Goal: Transaction & Acquisition: Purchase product/service

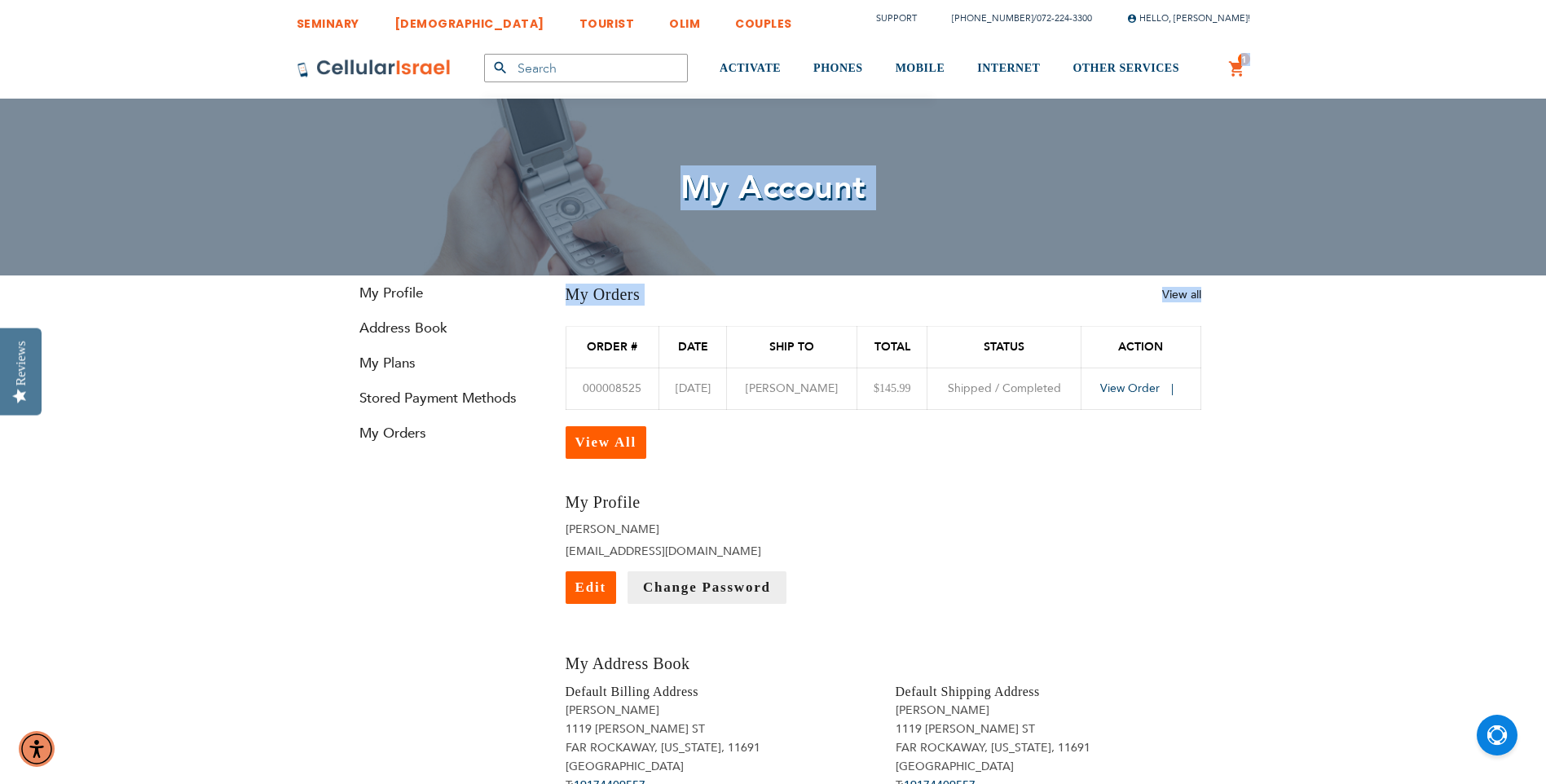
drag, startPoint x: 1249, startPoint y: 64, endPoint x: 1309, endPoint y: 367, distance: 308.9
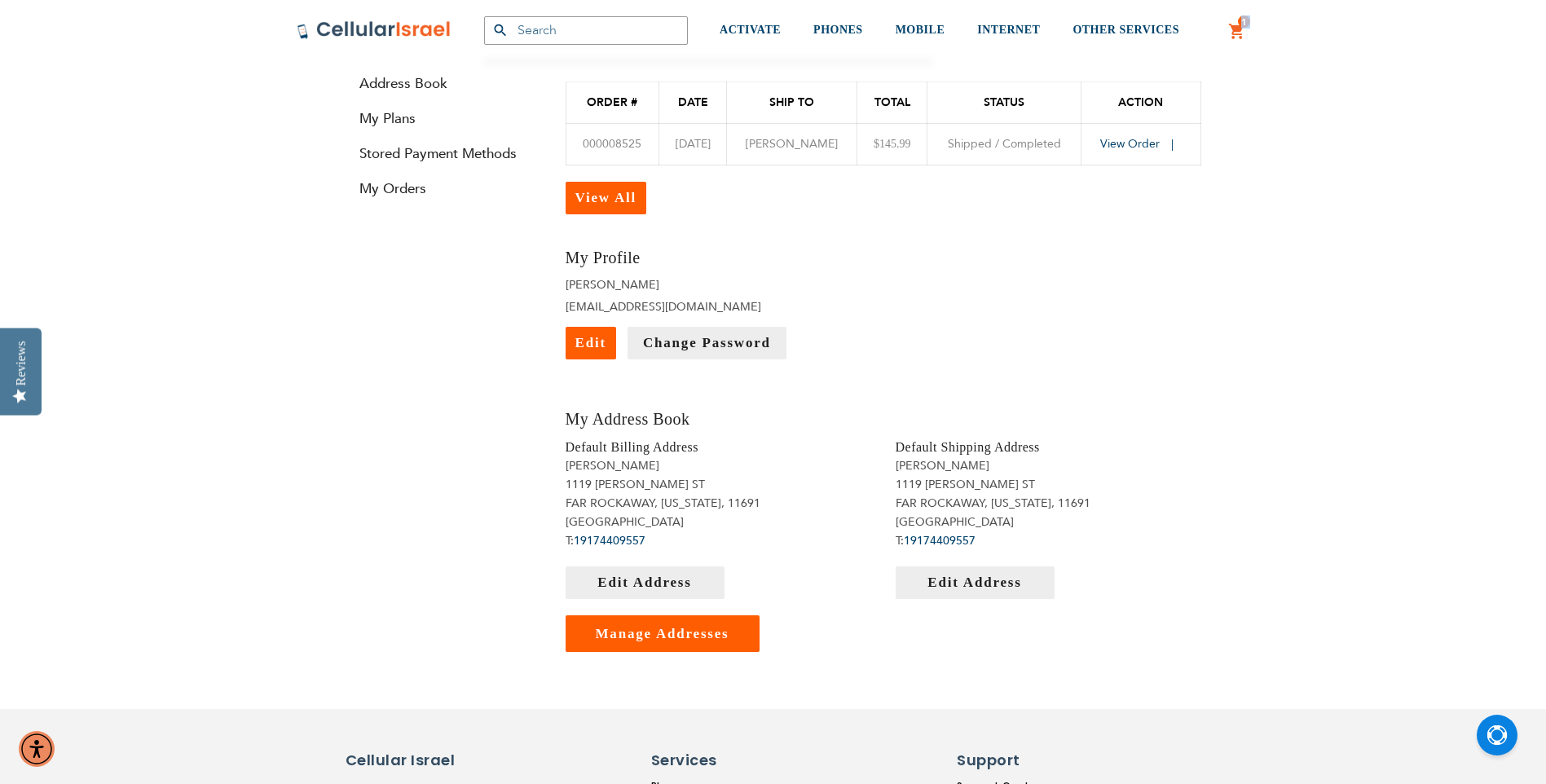
scroll to position [326, 0]
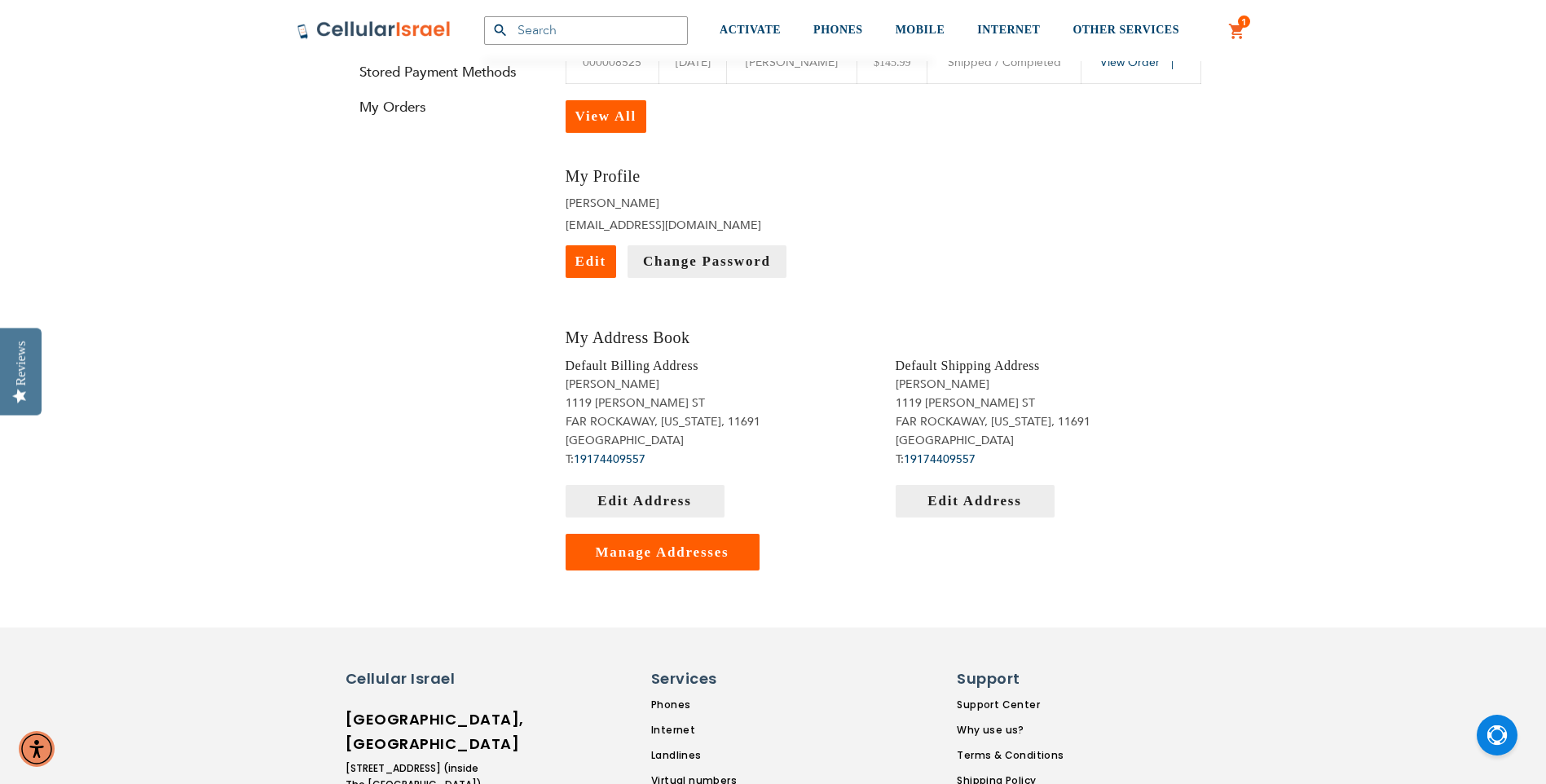
click at [1147, 468] on address "Moishe Rutner 1119 DICKENS ST FAR ROCKAWAY, New York, 11691 United States T: 19…" at bounding box center [1048, 422] width 305 height 94
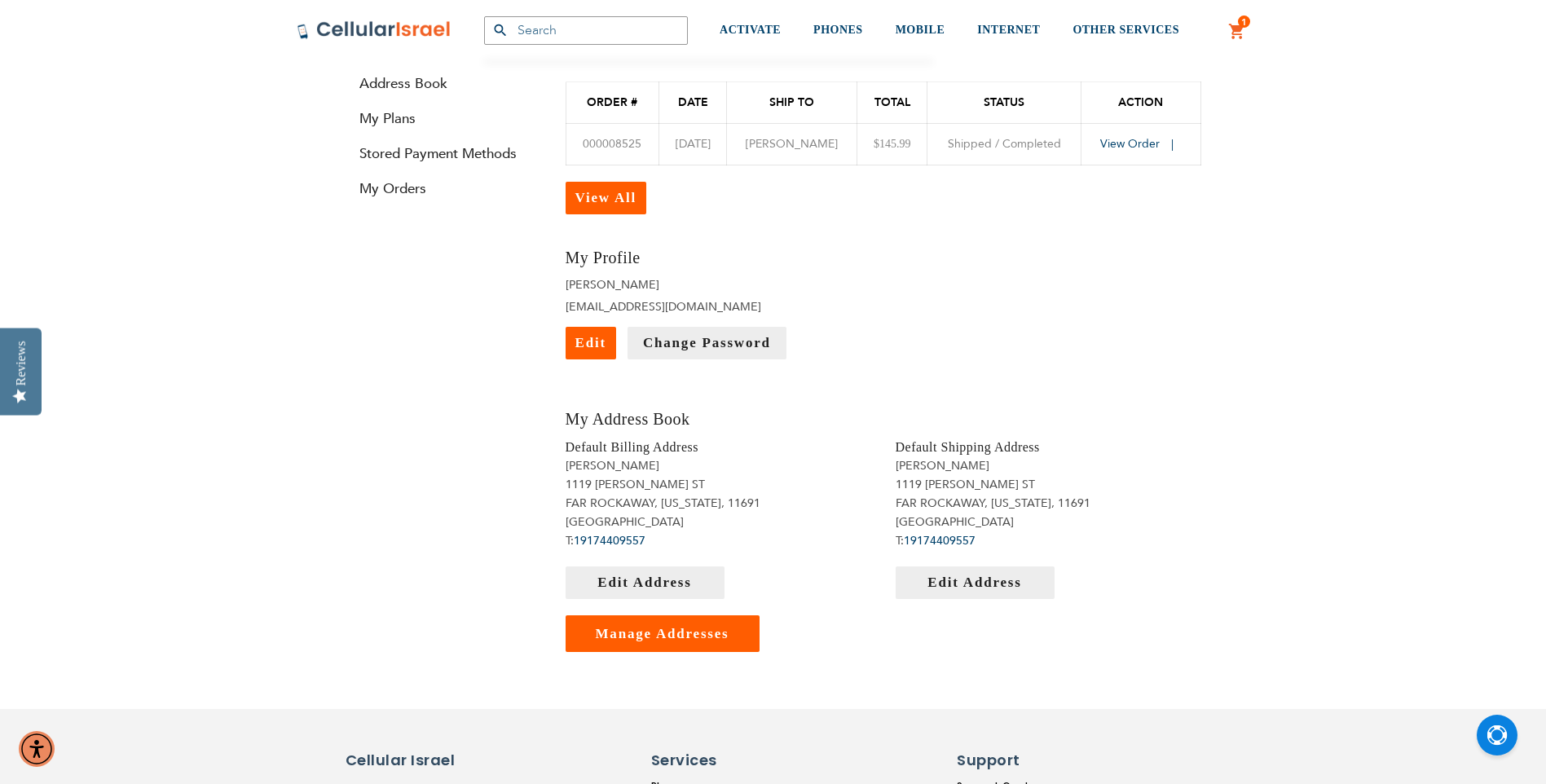
scroll to position [0, 0]
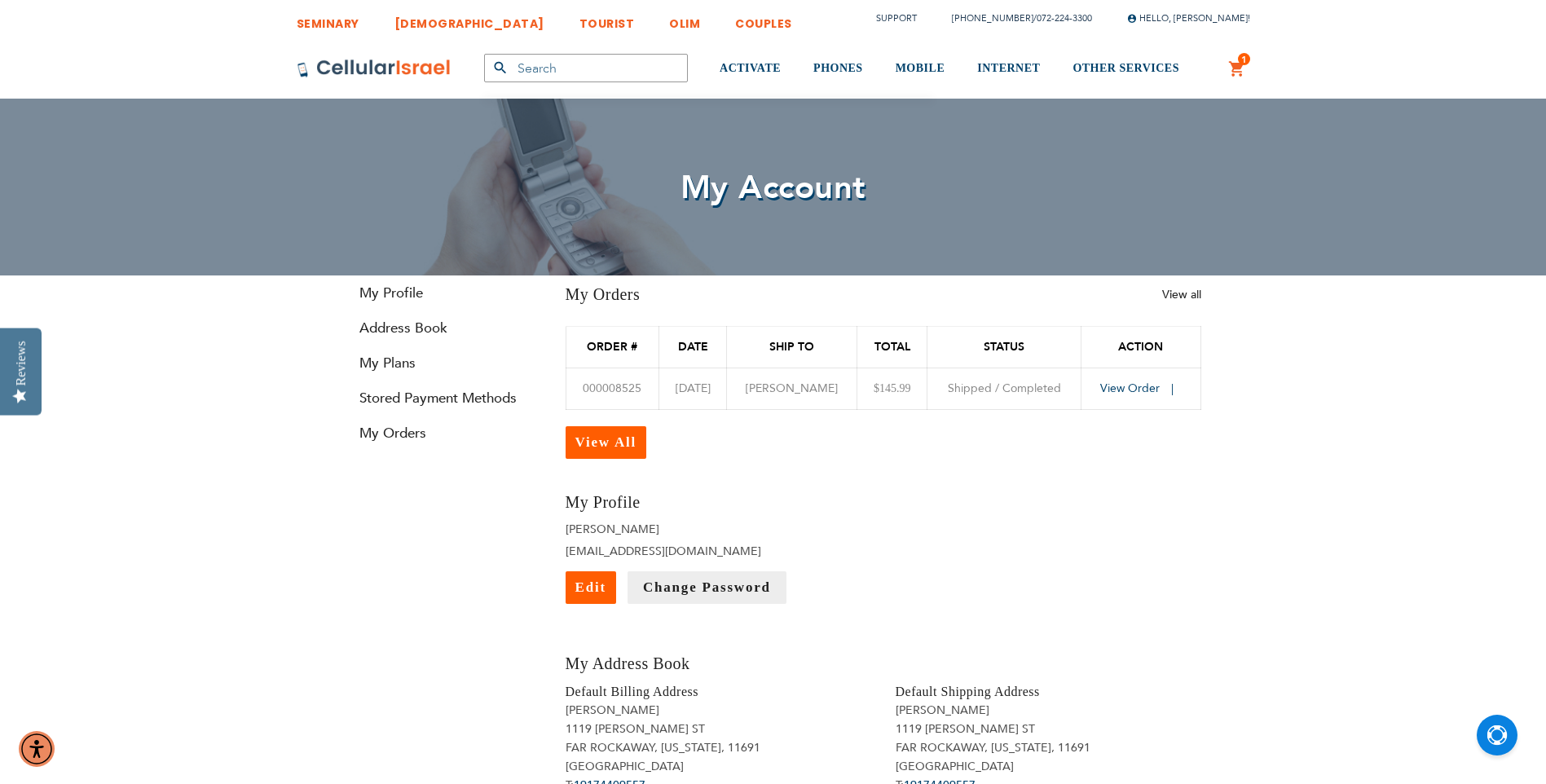
click at [1239, 63] on link "1 1 items My Cart" at bounding box center [1238, 69] width 18 height 20
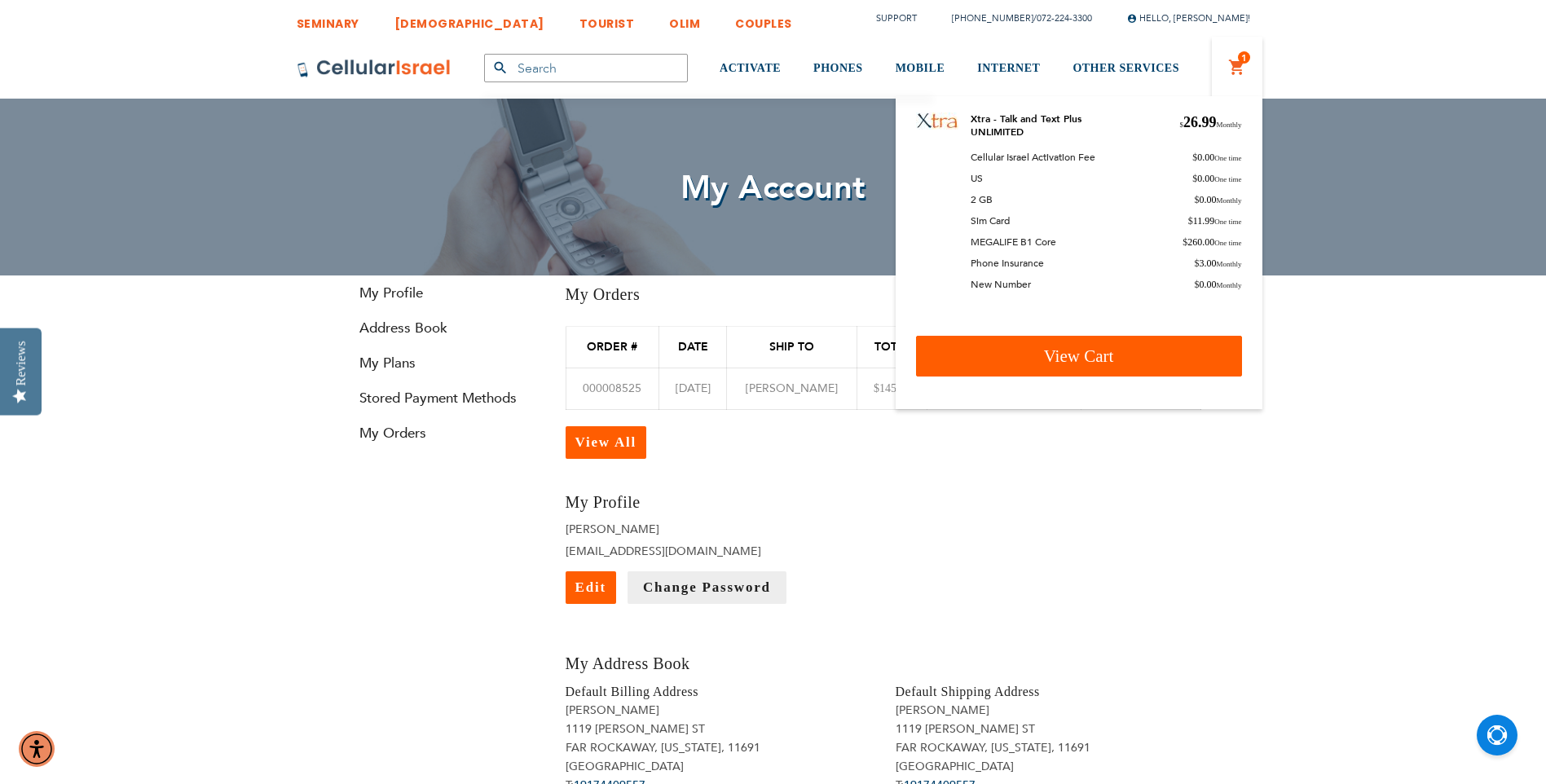
click at [1071, 356] on span "View Cart" at bounding box center [1079, 356] width 70 height 20
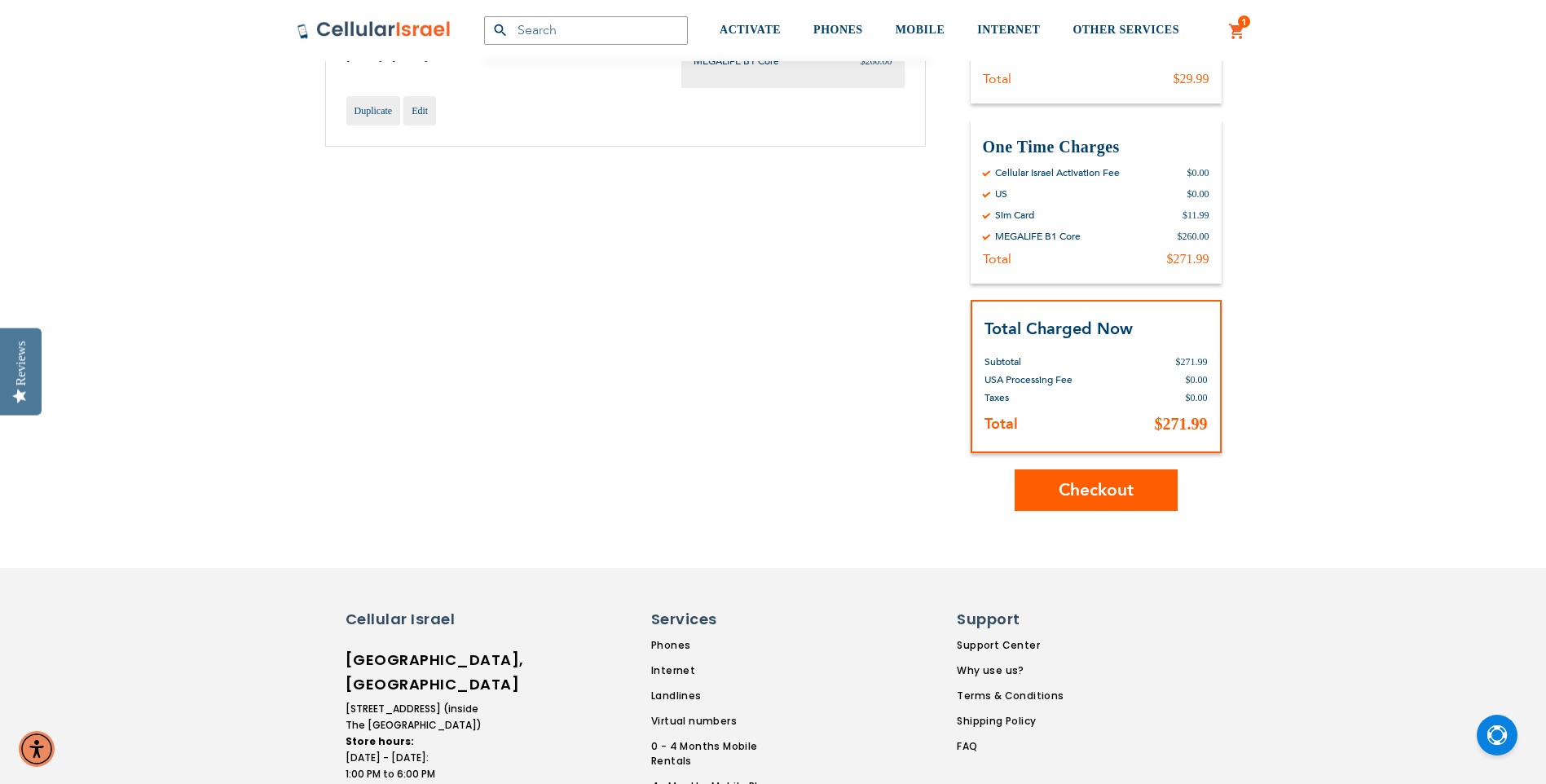
scroll to position [408, 0]
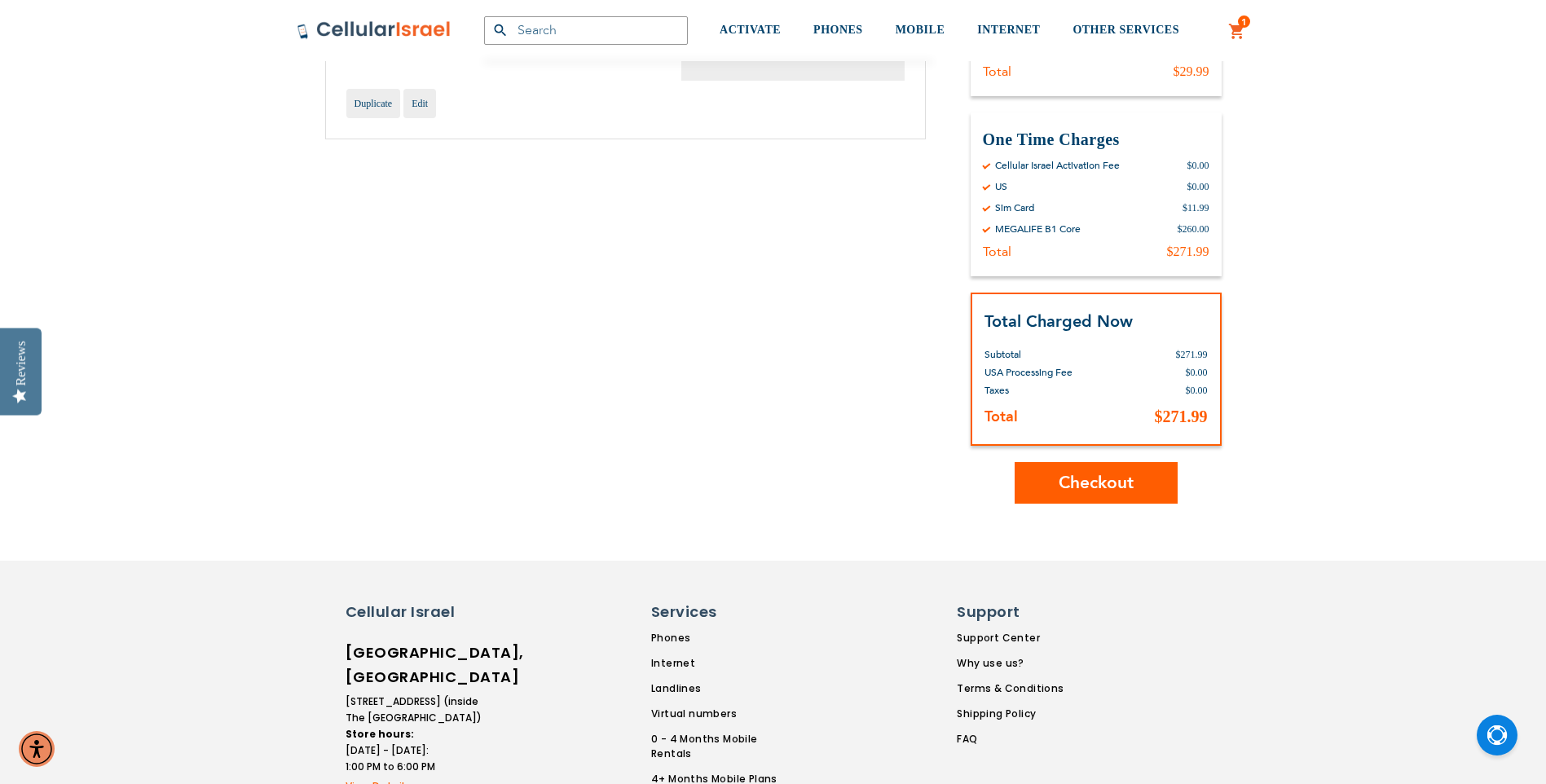
type input "[EMAIL_ADDRESS][DOMAIN_NAME]"
click at [1107, 478] on span "Checkout" at bounding box center [1097, 483] width 75 height 24
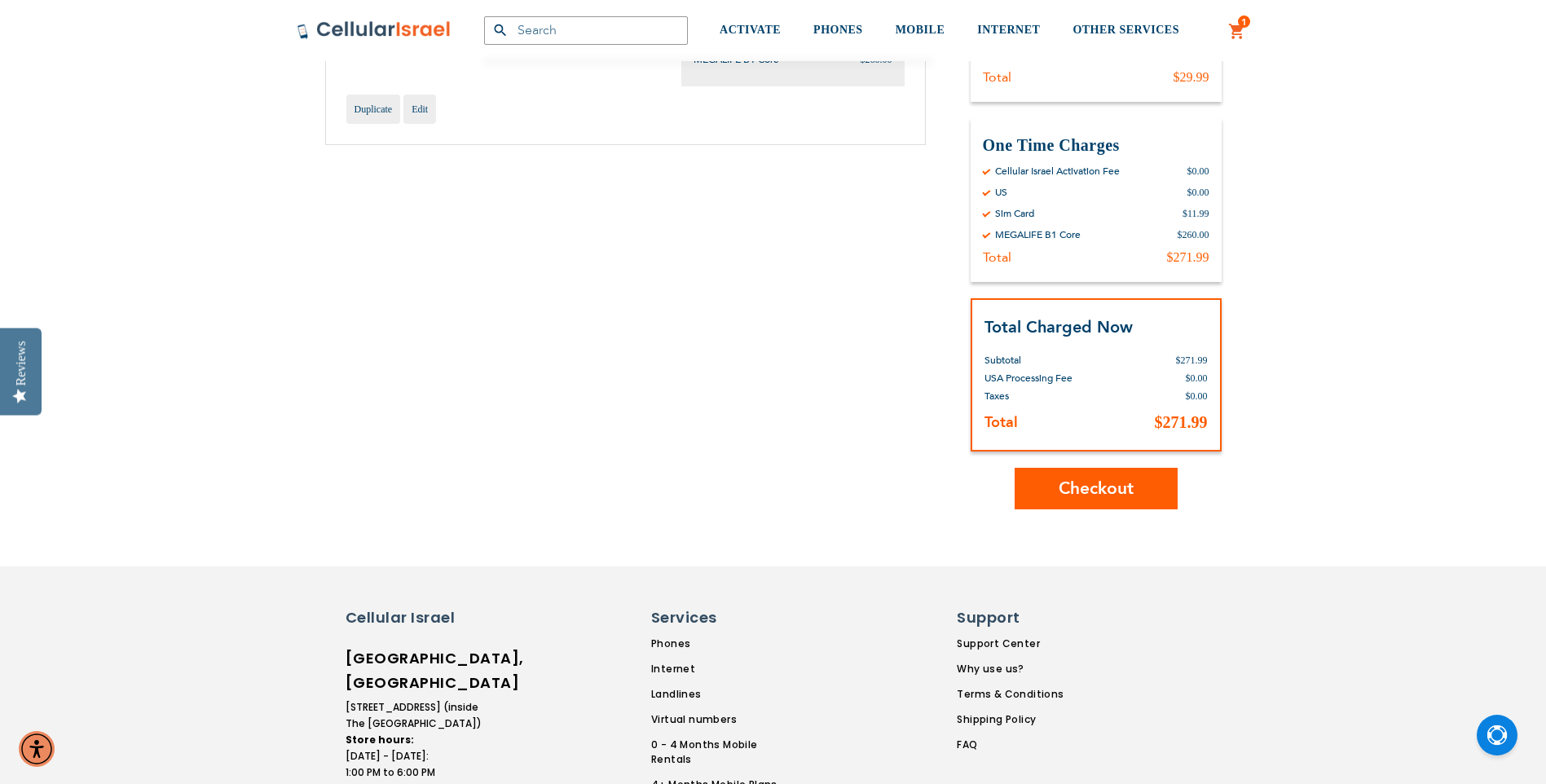
scroll to position [489, 0]
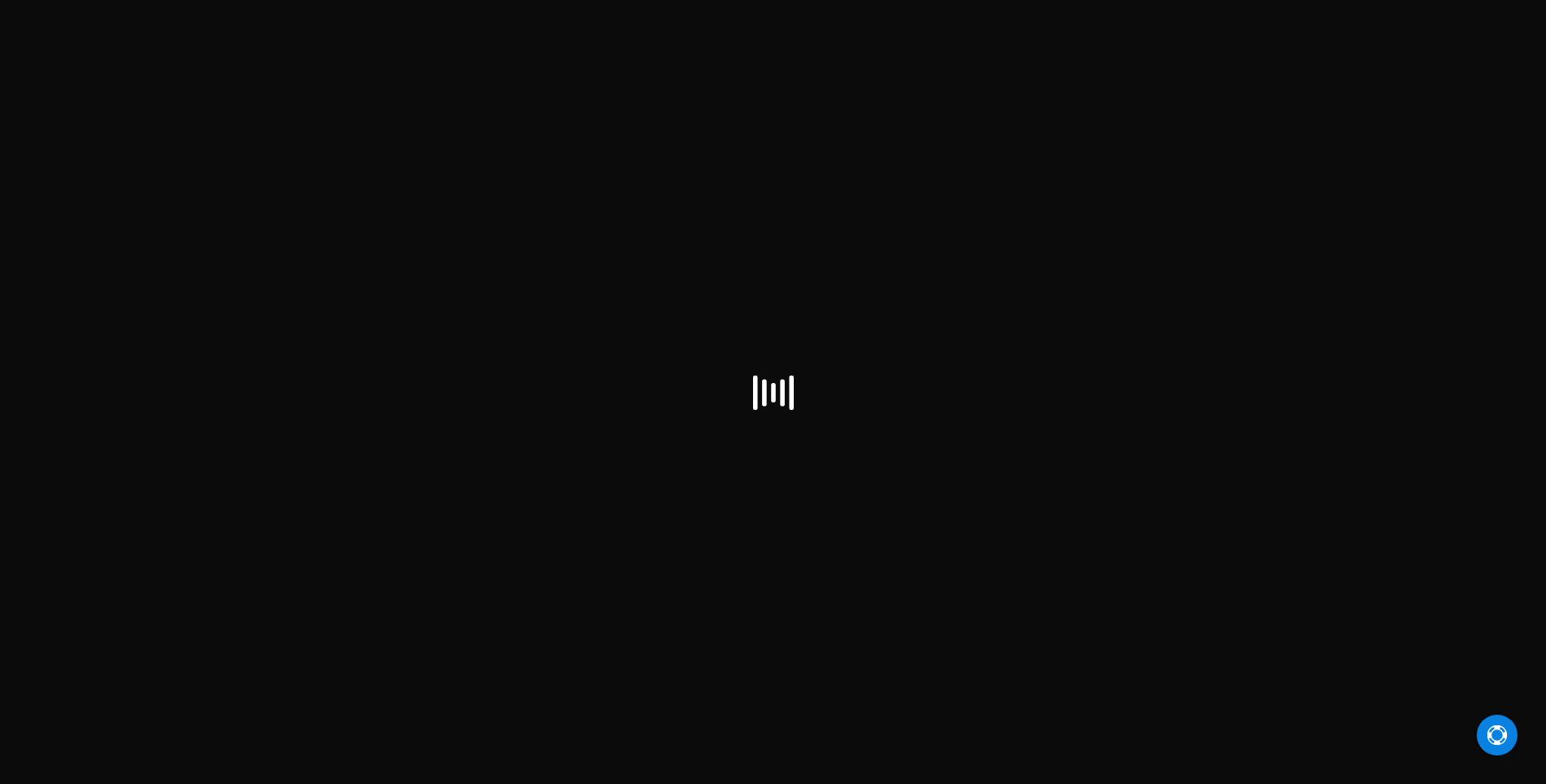
checkbox input "false"
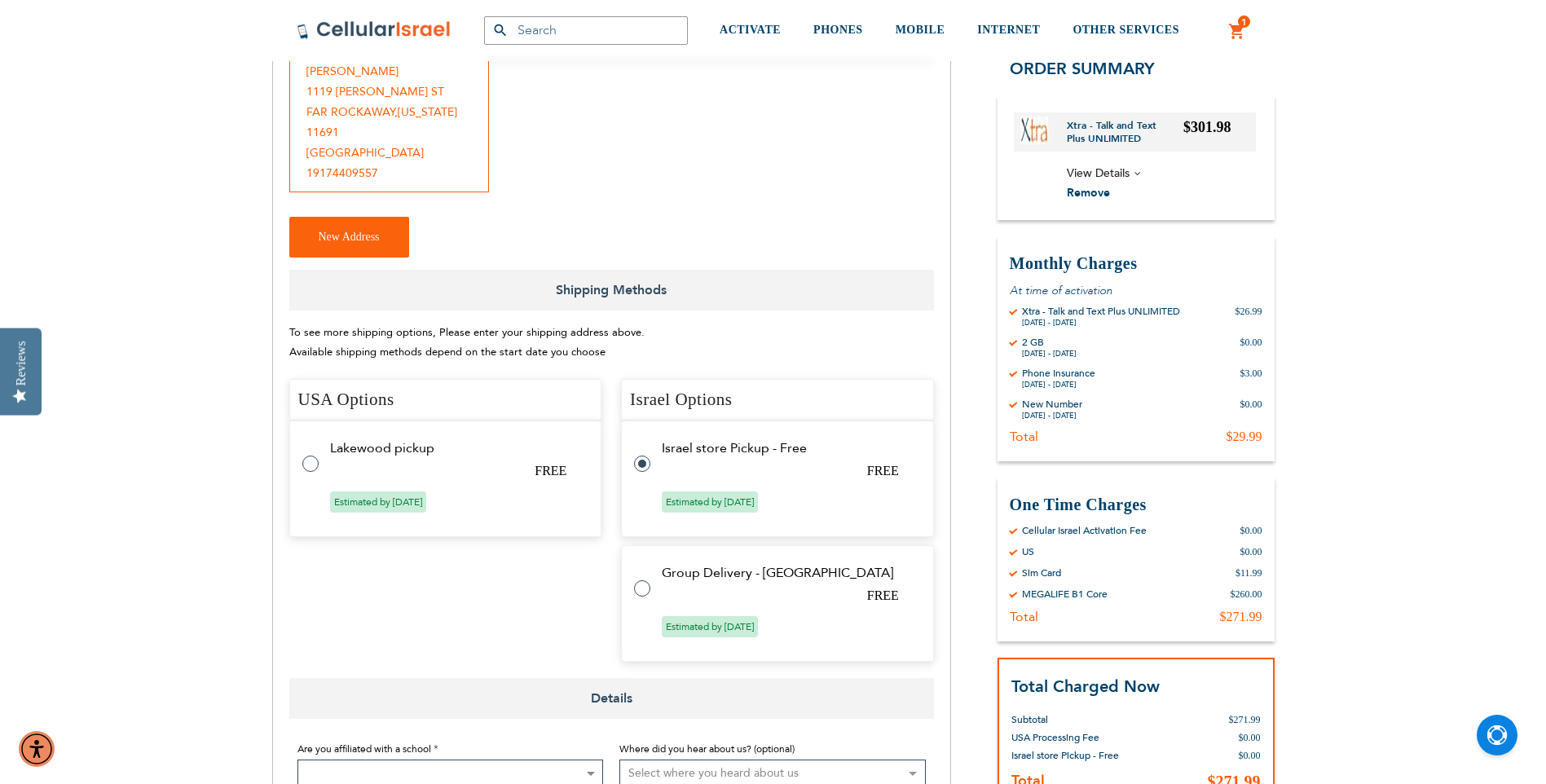
scroll to position [245, 0]
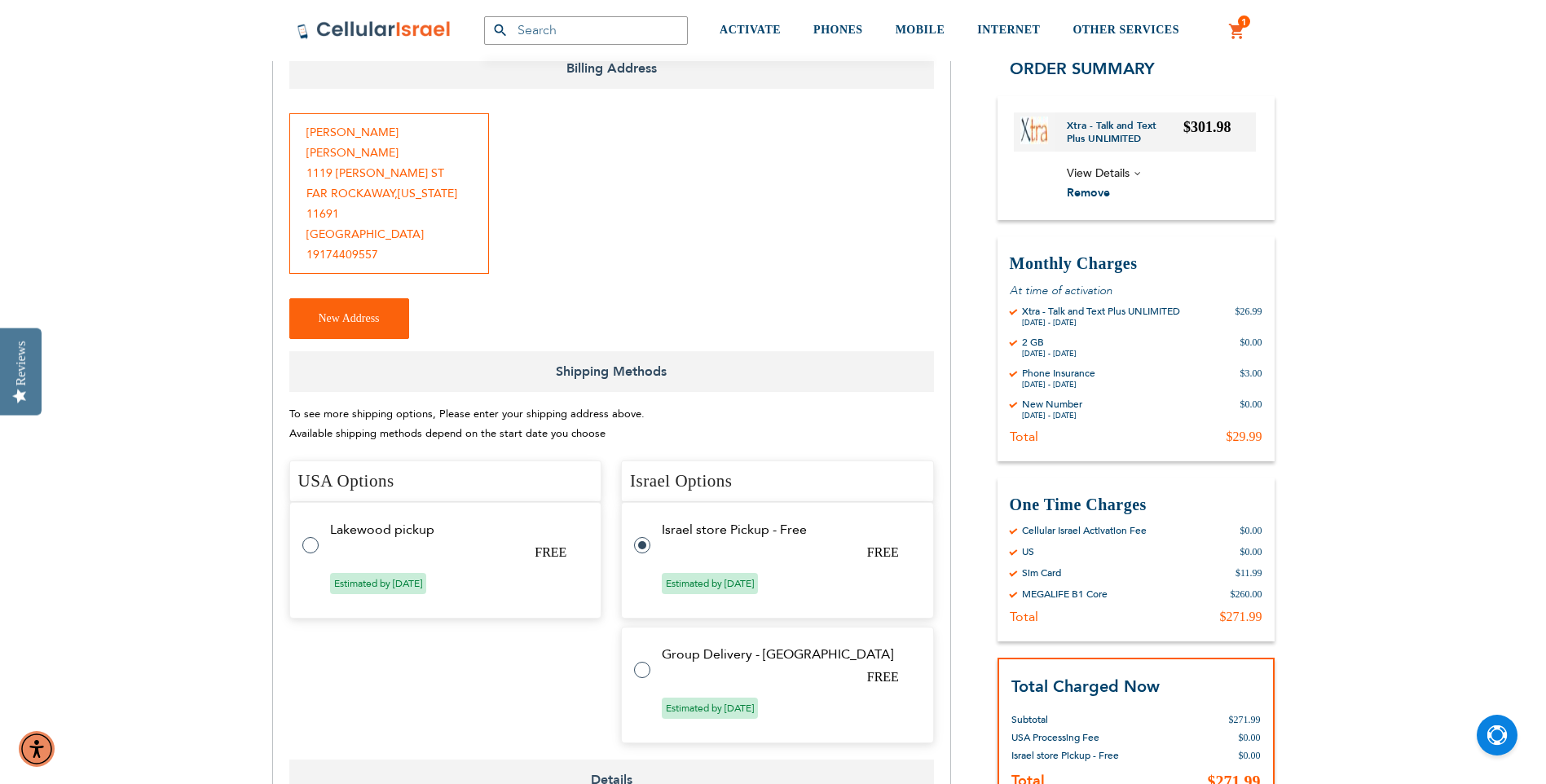
type input "[EMAIL_ADDRESS][DOMAIN_NAME]"
click at [652, 650] on tr "Group Delivery - Israel FREE Estimated by Sep 11th, 2025" at bounding box center [777, 685] width 313 height 117
radio input "false"
radio input "true"
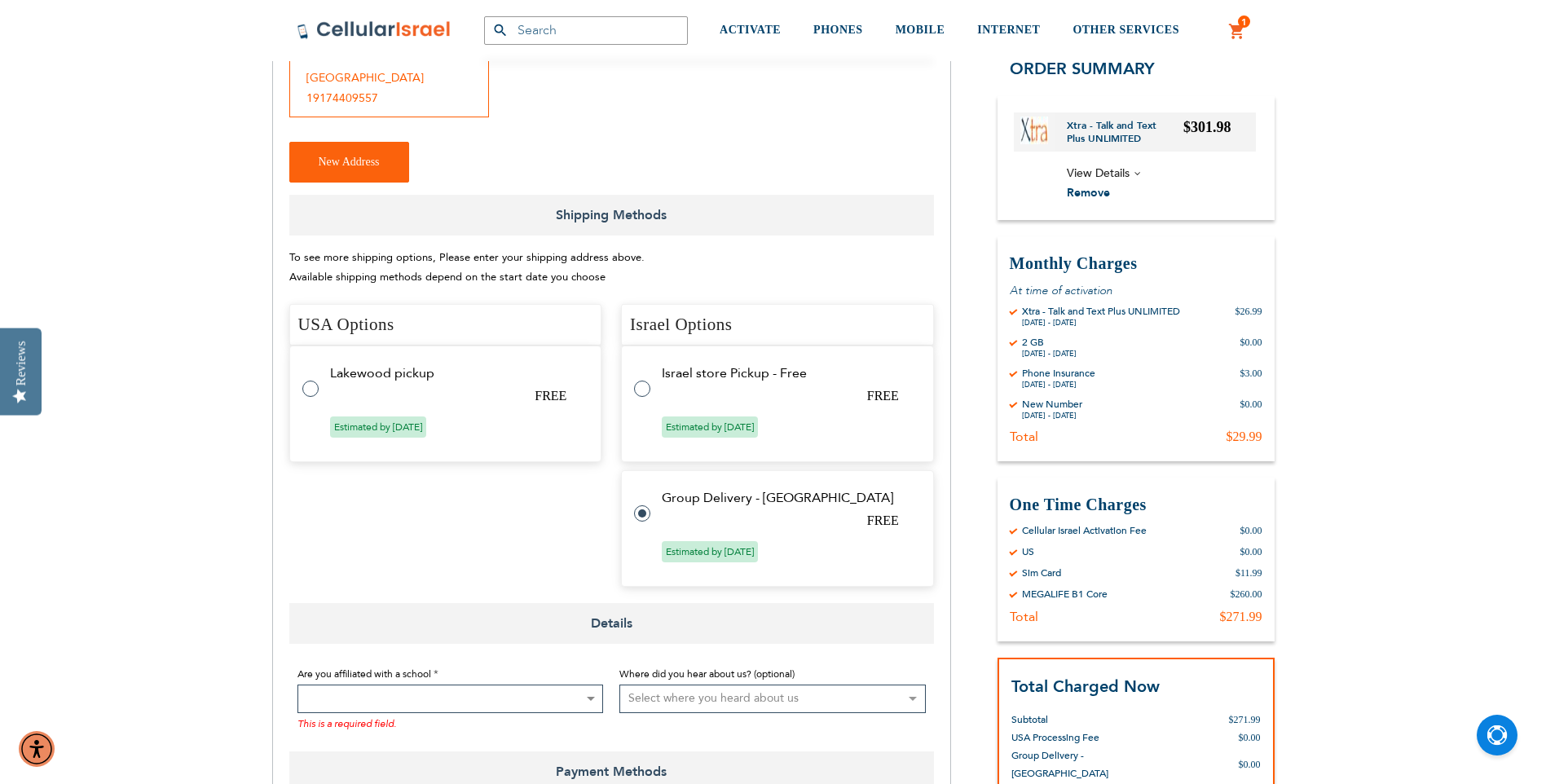
scroll to position [408, 0]
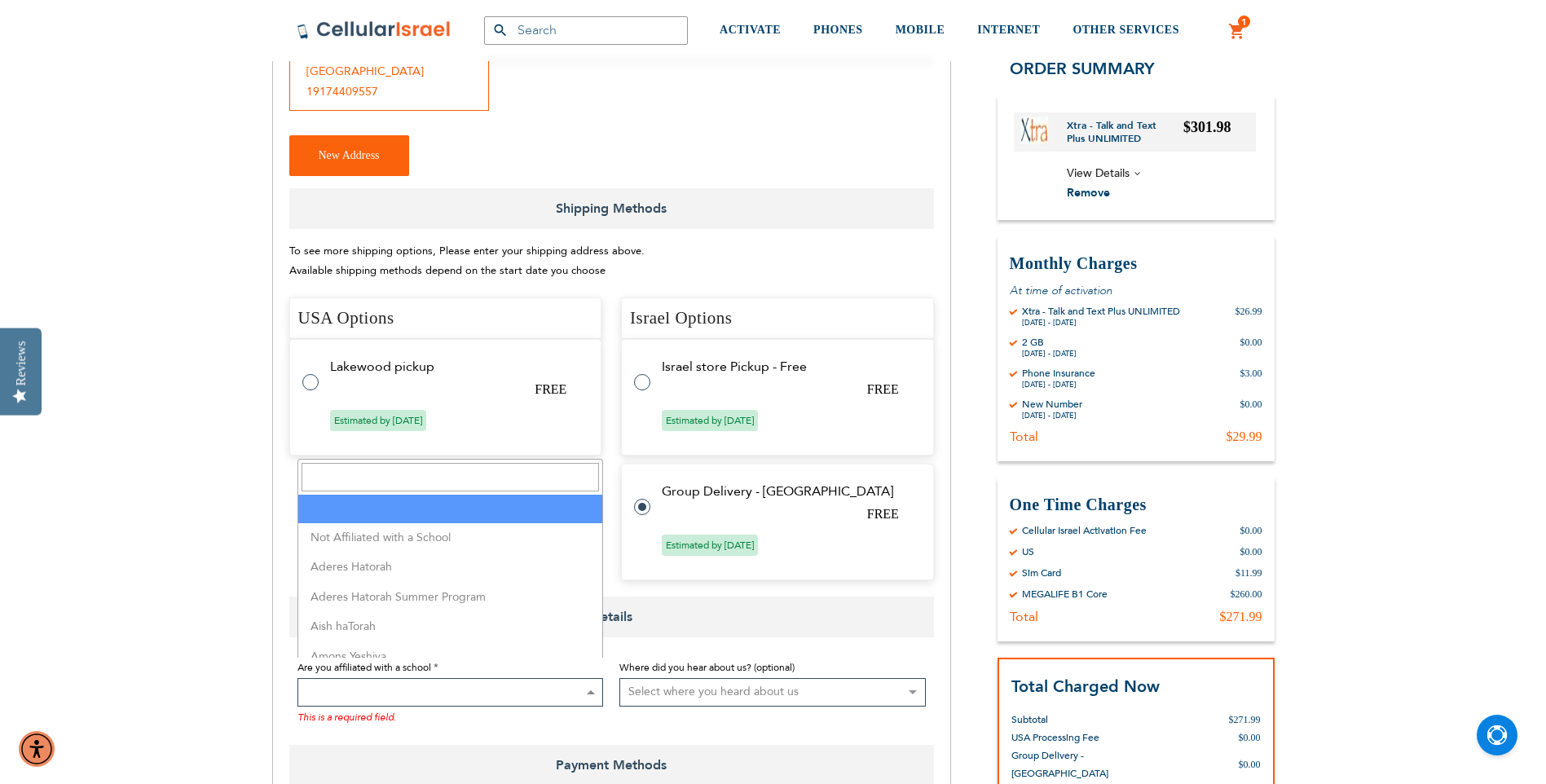
click at [545, 678] on span at bounding box center [450, 692] width 306 height 29
click at [456, 478] on input "Search" at bounding box center [450, 477] width 298 height 29
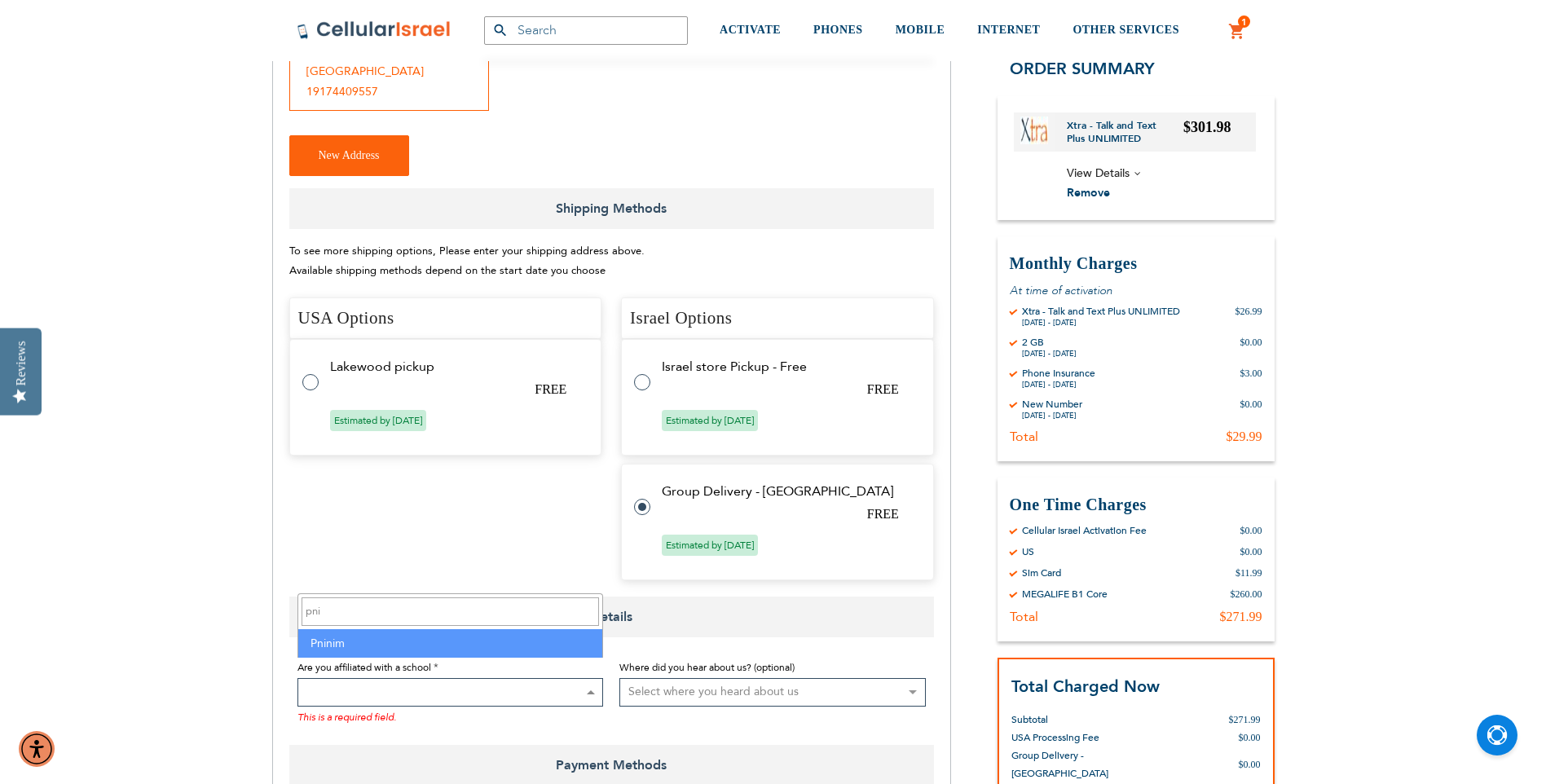
type input "pni"
select select "139"
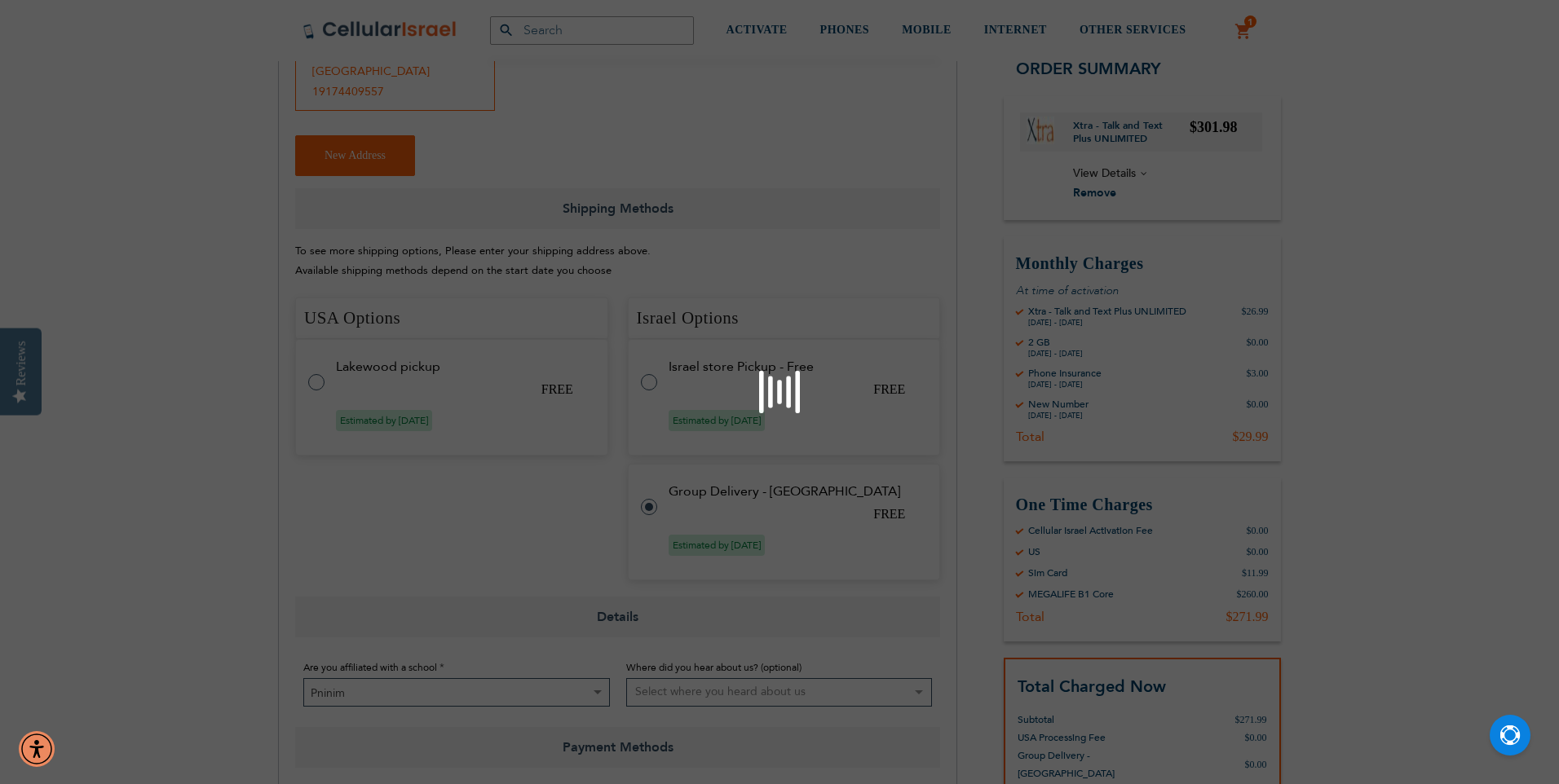
radio input "false"
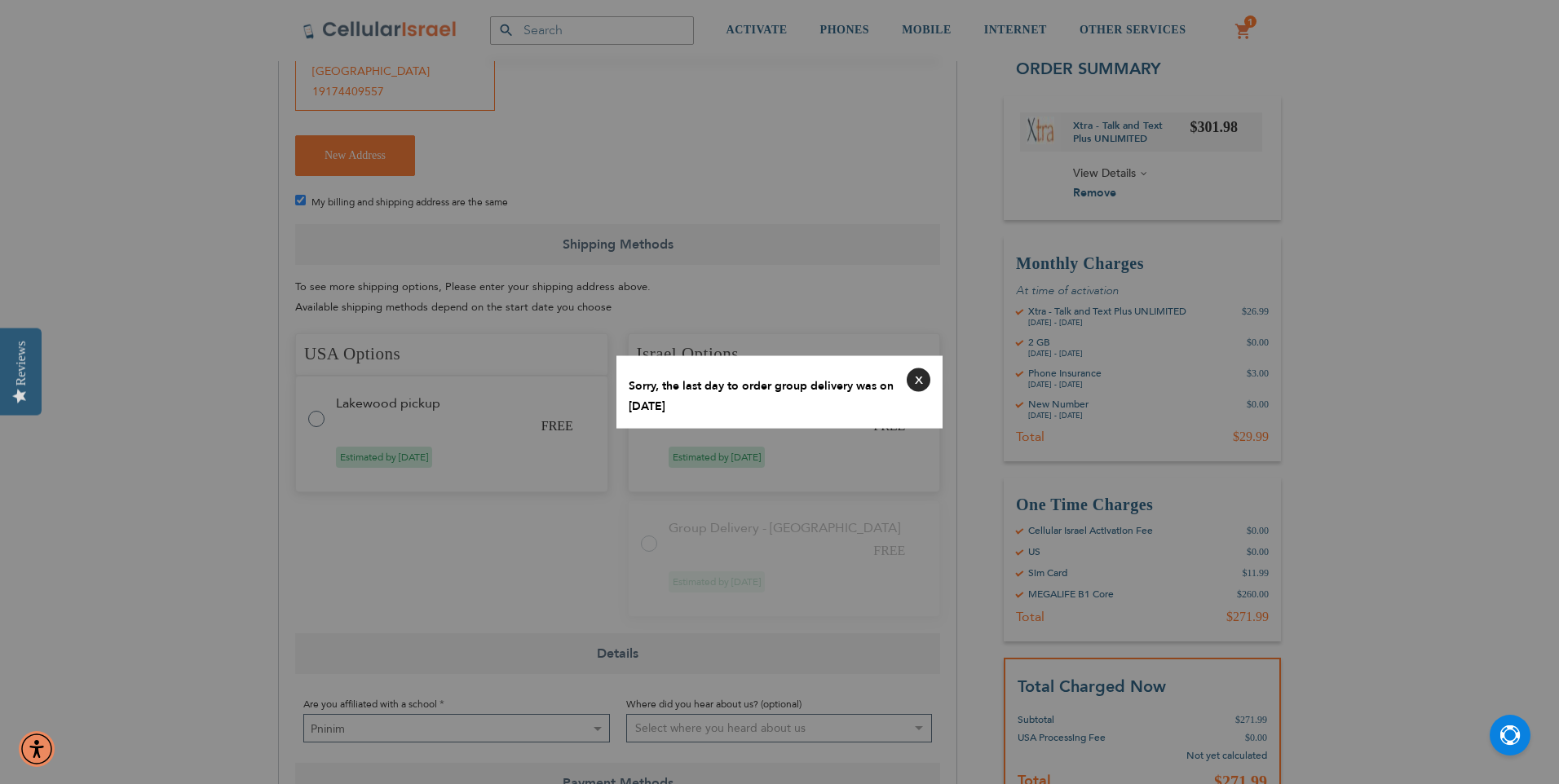
click at [921, 378] on button "Close" at bounding box center [919, 380] width 24 height 24
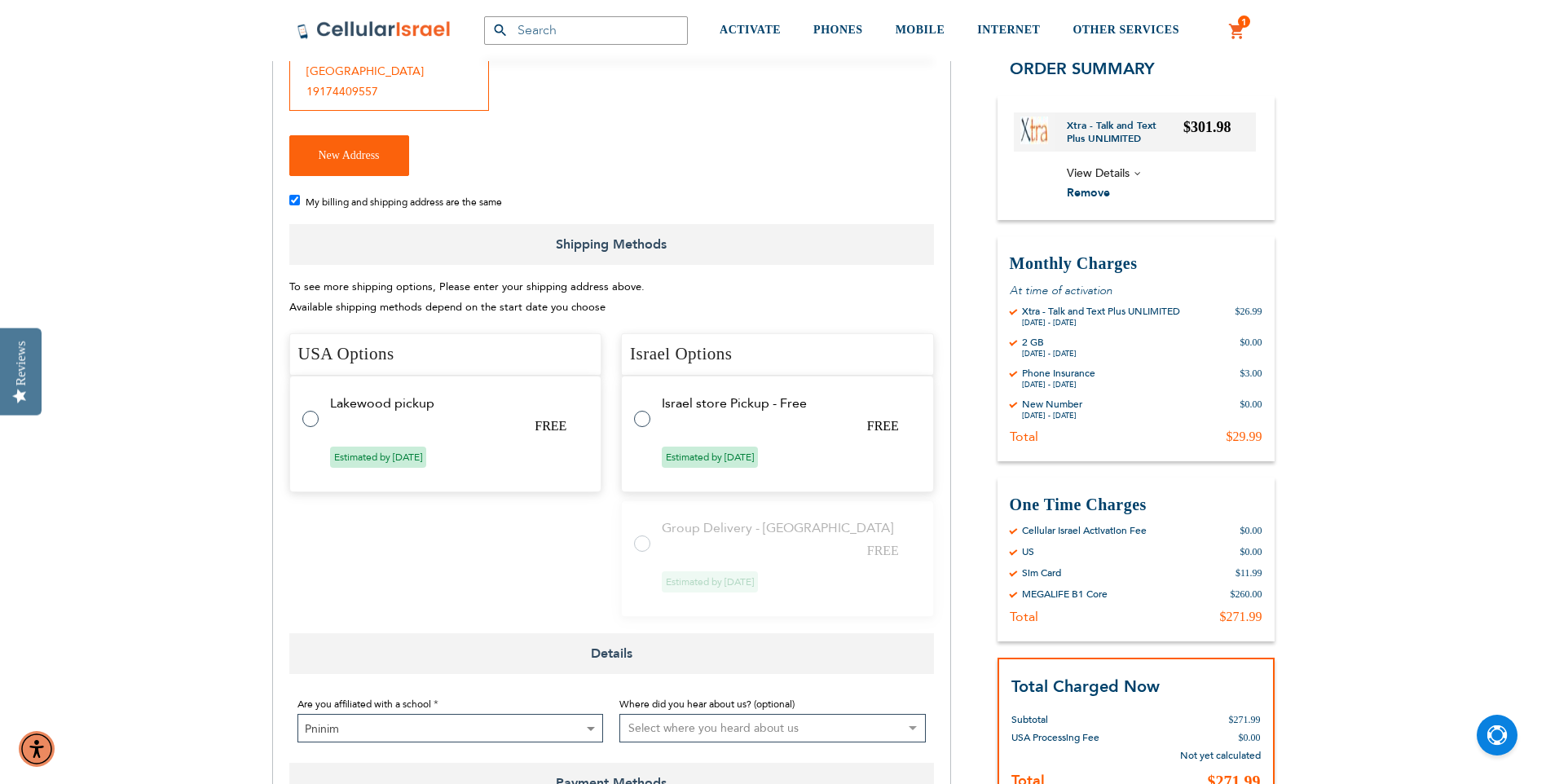
click at [652, 405] on tr "Israel store Pickup - Free FREE Estimated by Sep 11th, 2025" at bounding box center [777, 433] width 313 height 117
radio input "true"
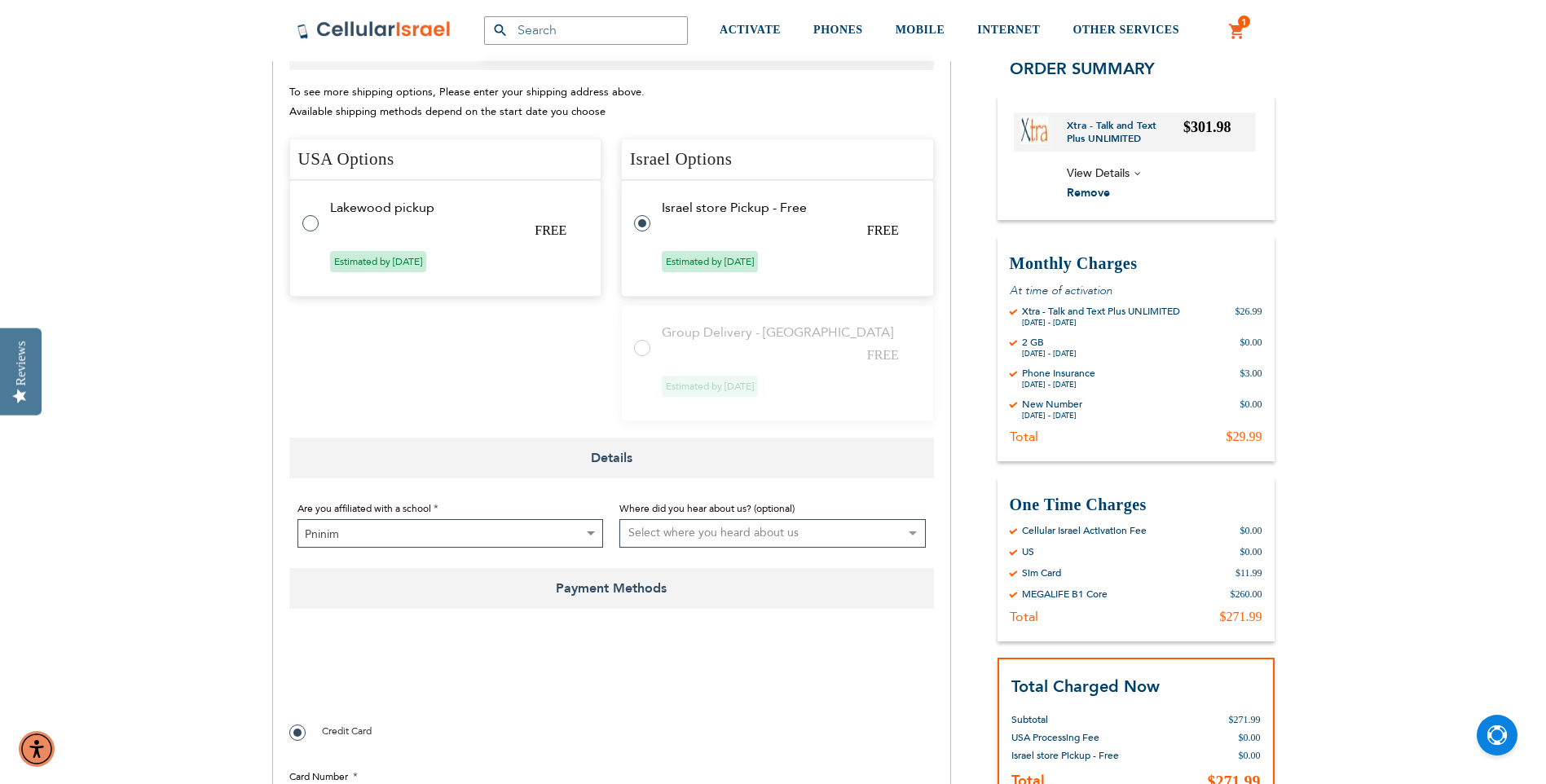
scroll to position [571, 0]
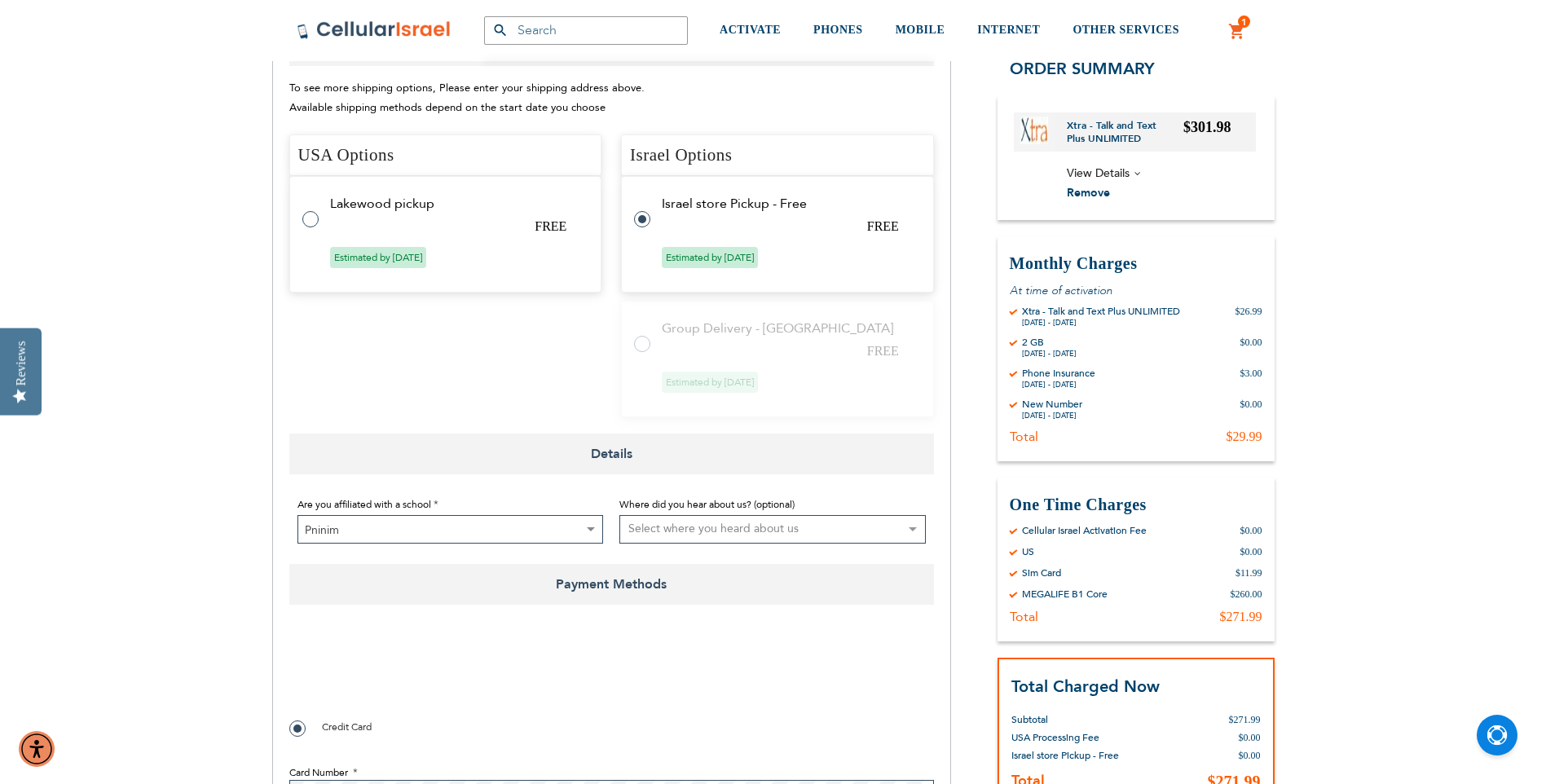
click at [650, 515] on select "Select where you heard about us Existing Customer Friend Other School/Group BP …" at bounding box center [773, 529] width 306 height 29
select select "1"
click at [619, 515] on select "Select where you heard about us Existing Customer Friend Other School/Group BP …" at bounding box center [773, 529] width 306 height 29
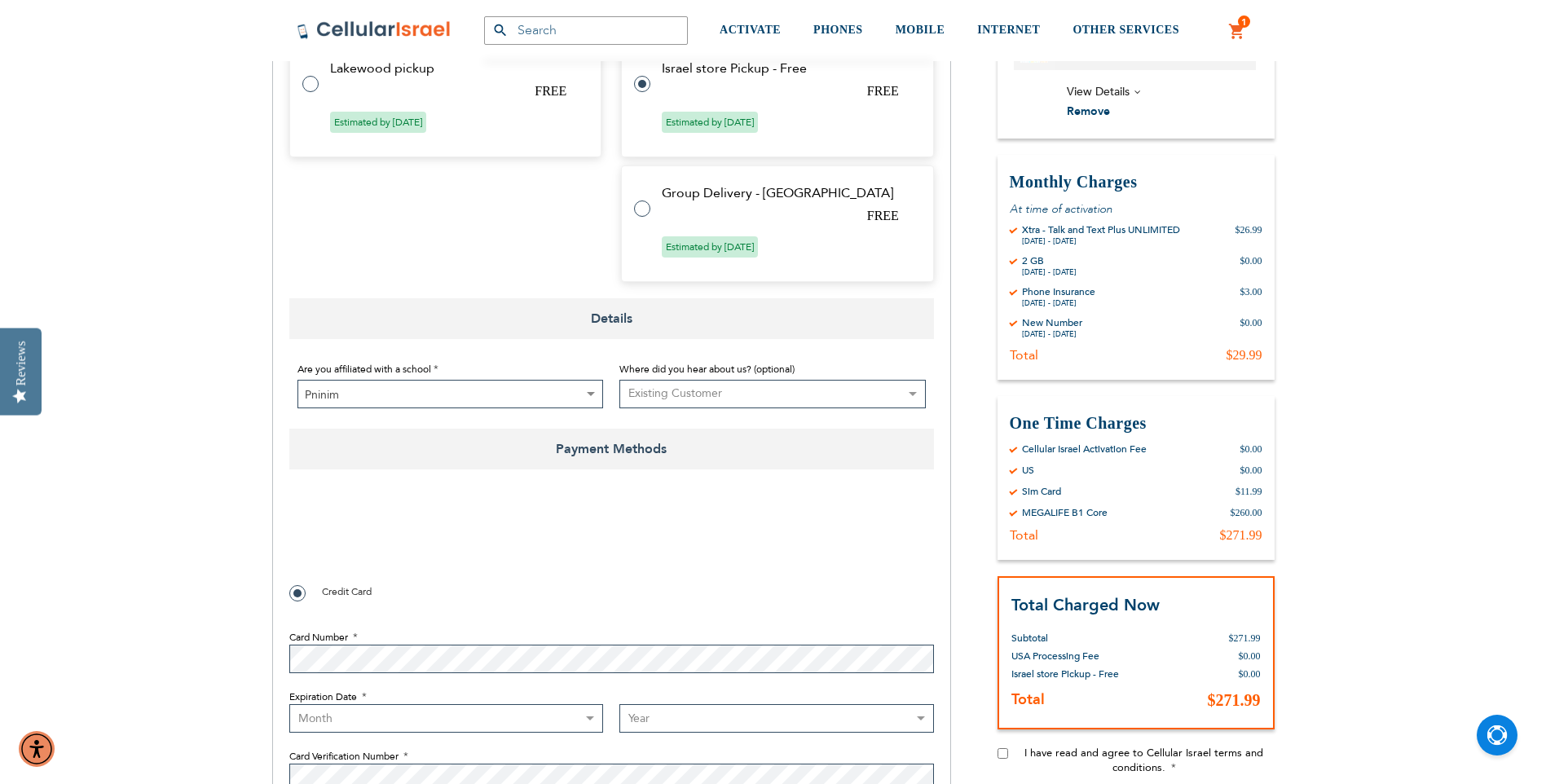
scroll to position [734, 0]
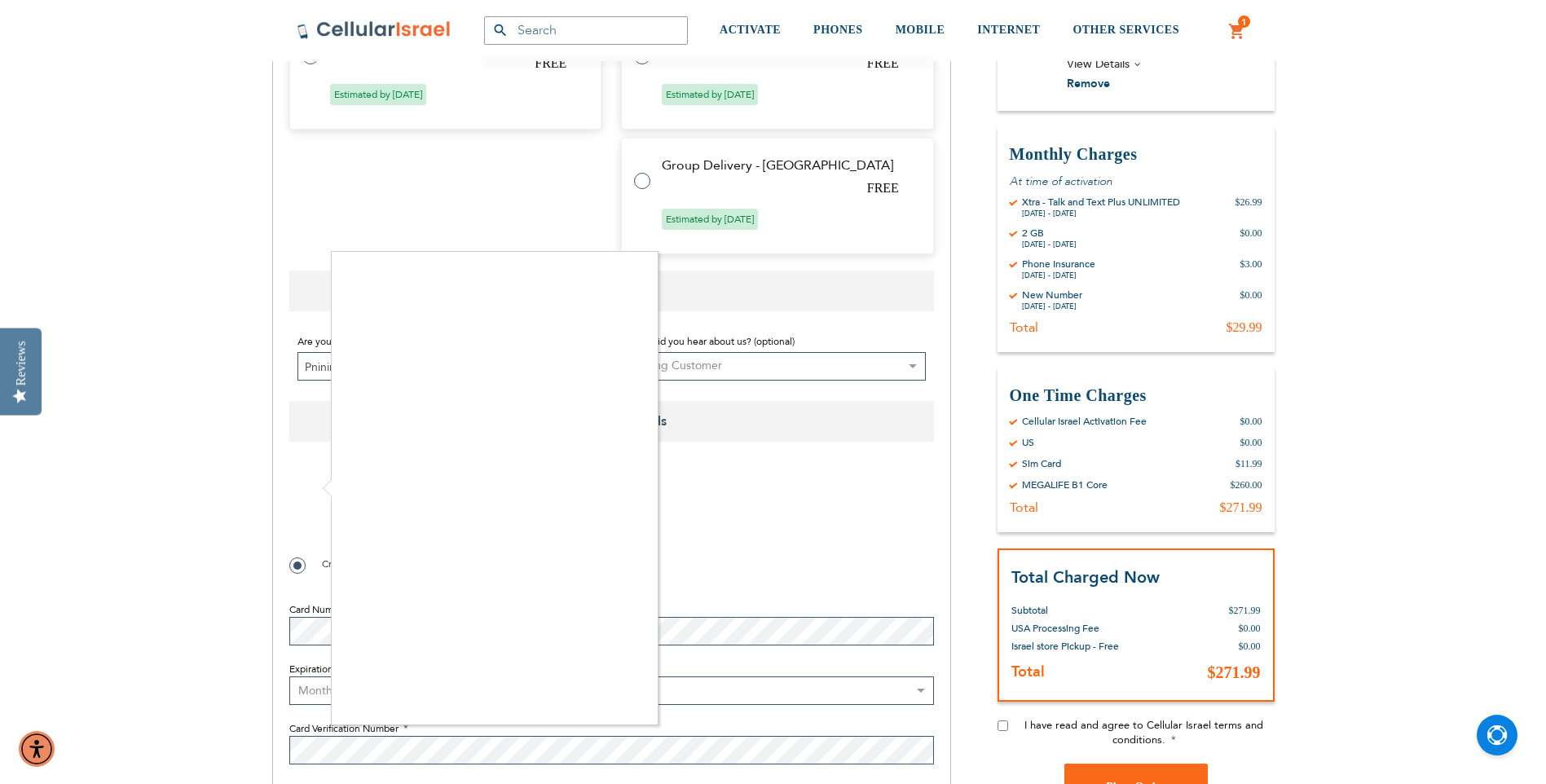
checkbox input "true"
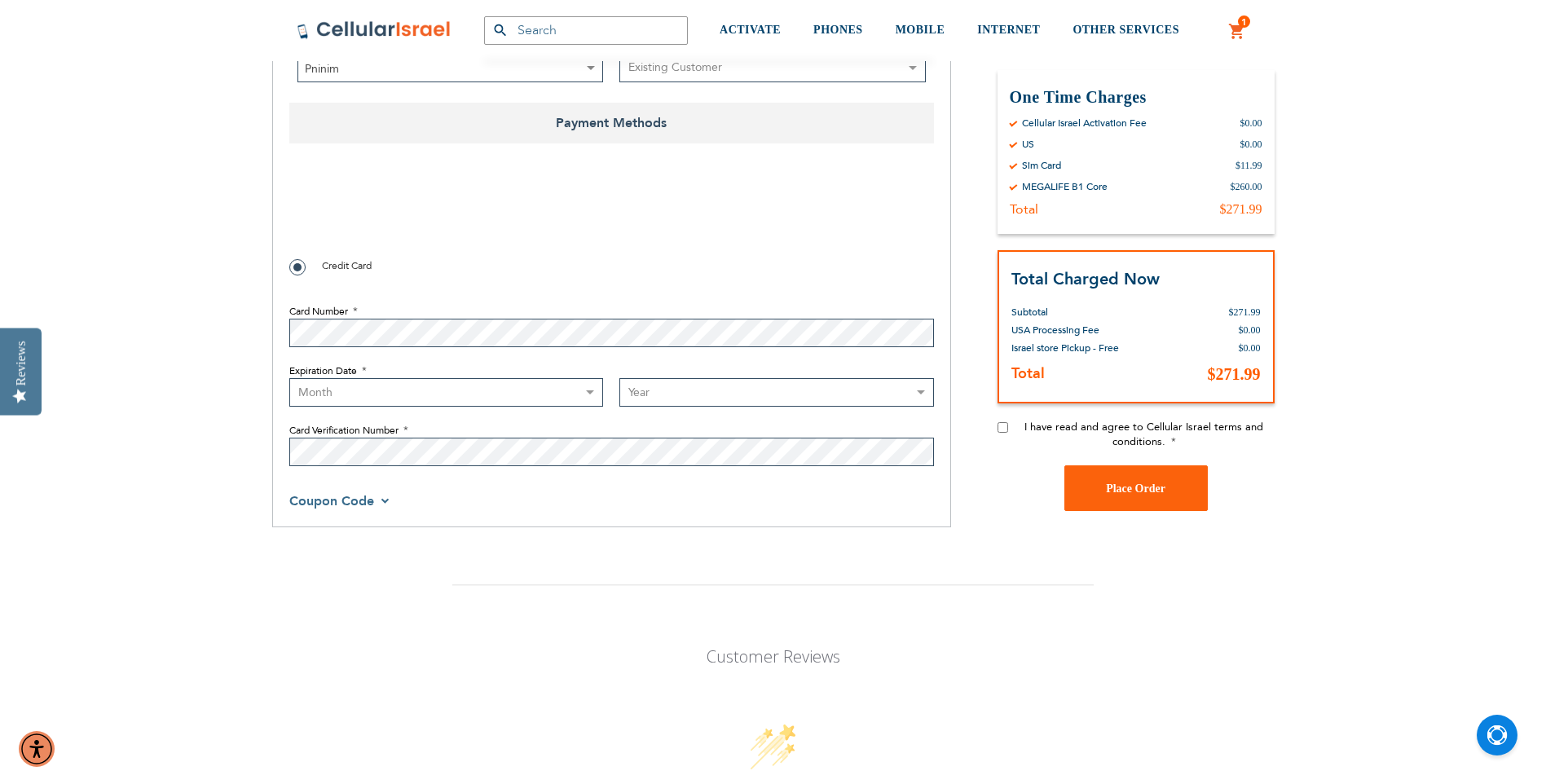
scroll to position [1059, 0]
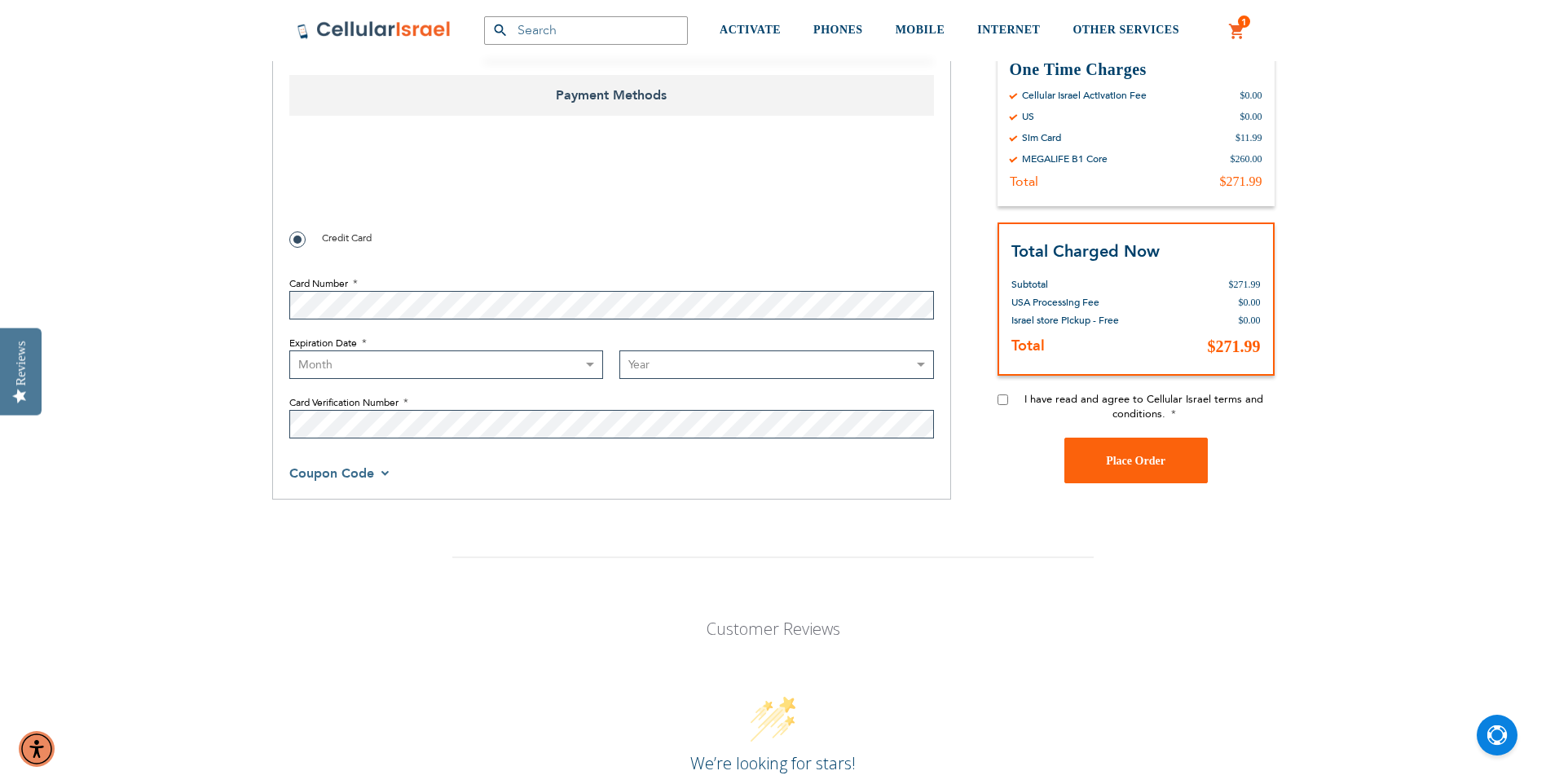
select select "8"
select select "2026"
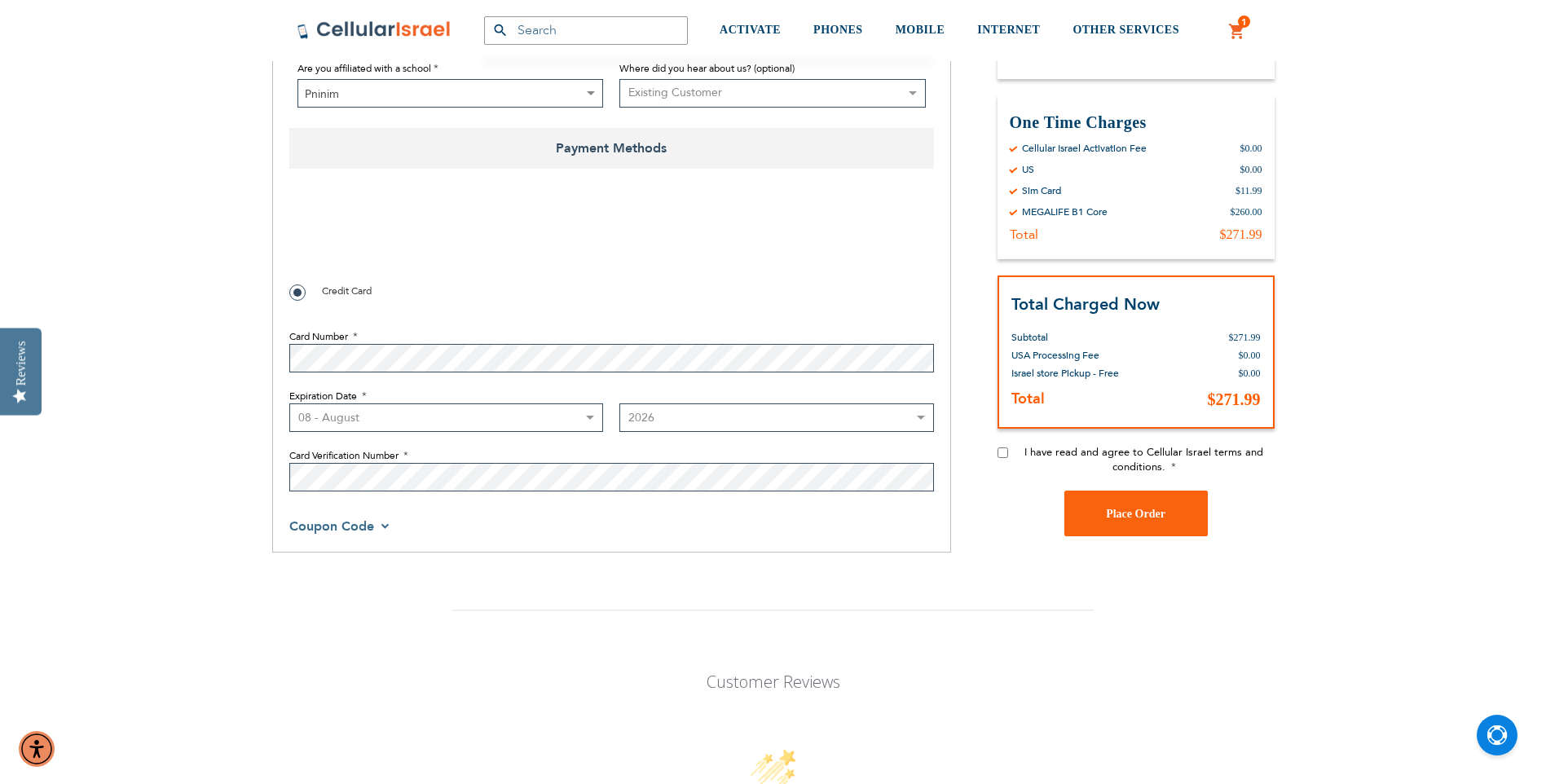
scroll to position [978, 0]
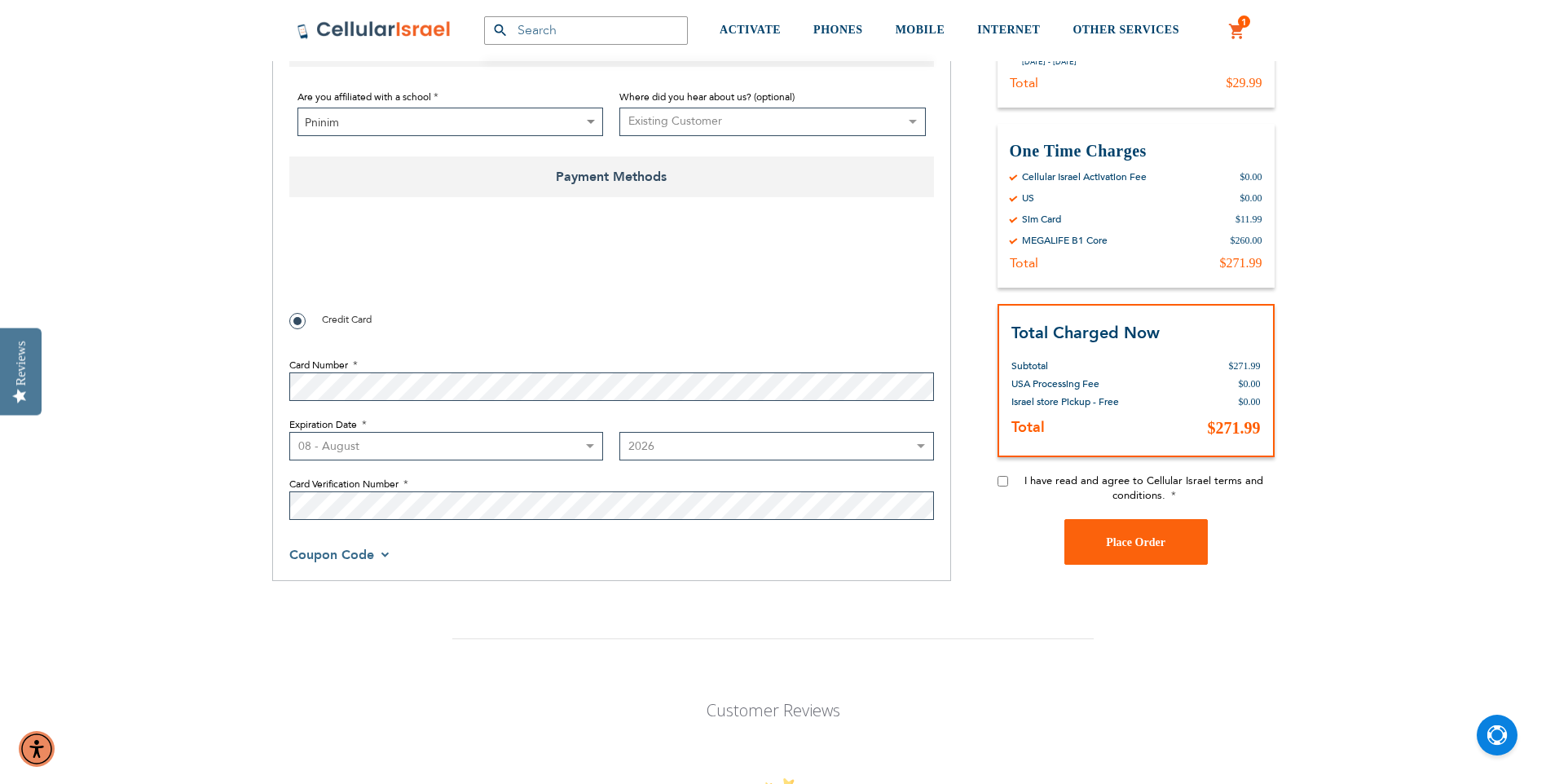
click at [1004, 476] on input "I have read and agree to Cellular Israel terms and conditions." at bounding box center [1003, 481] width 11 height 11
checkbox input "true"
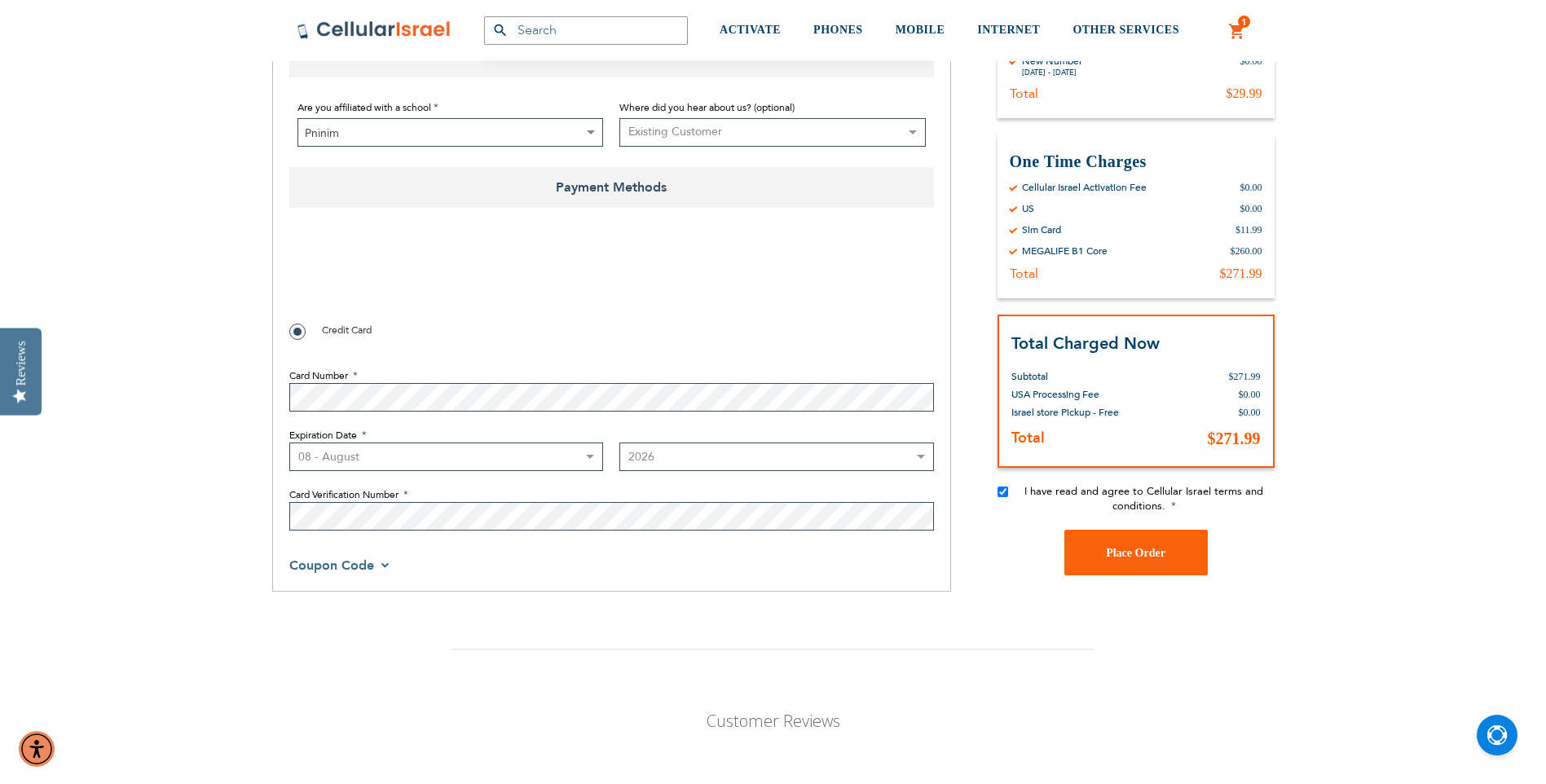
scroll to position [1059, 0]
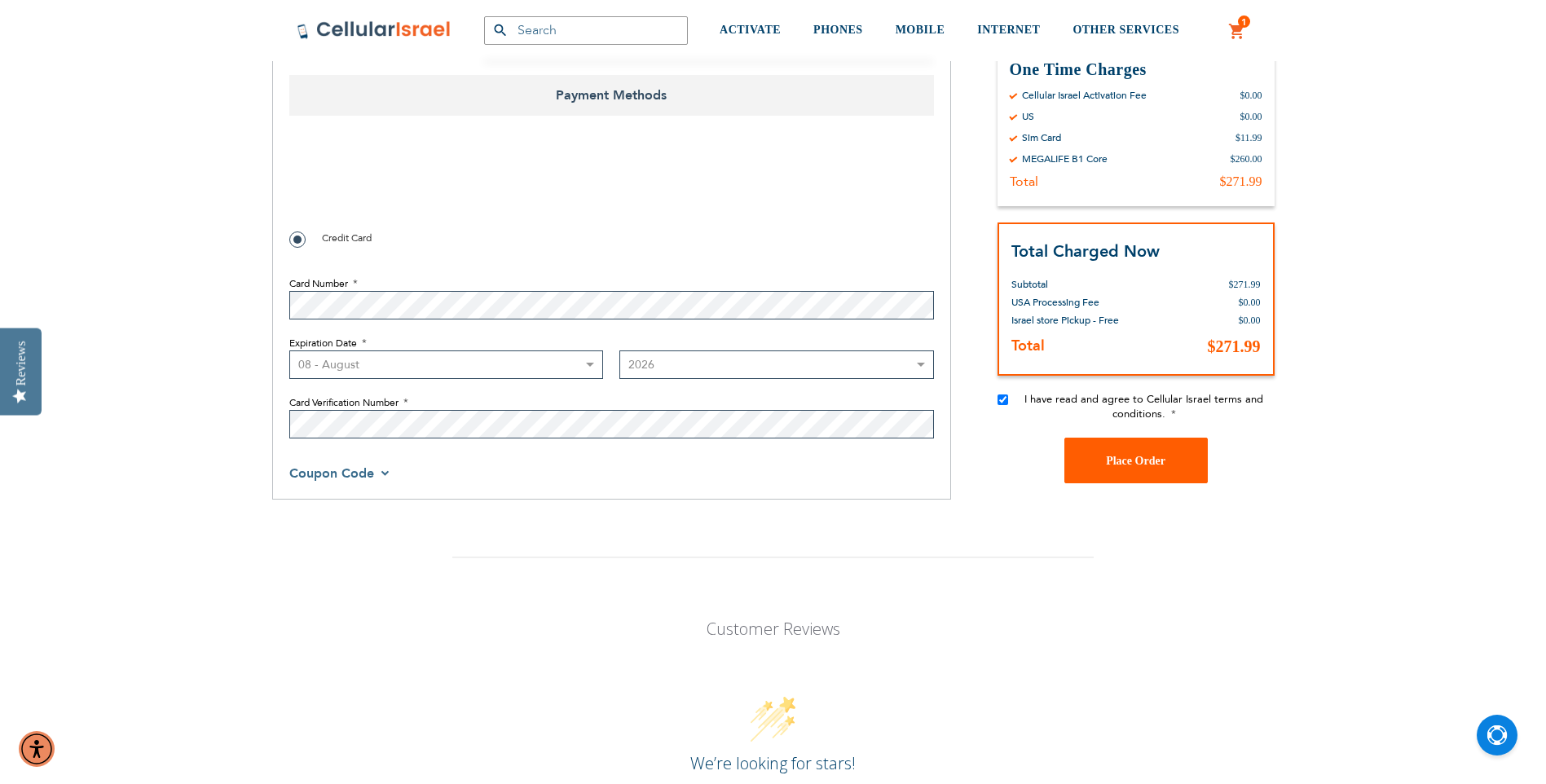
click at [1135, 454] on span "Place Order" at bounding box center [1136, 460] width 59 height 12
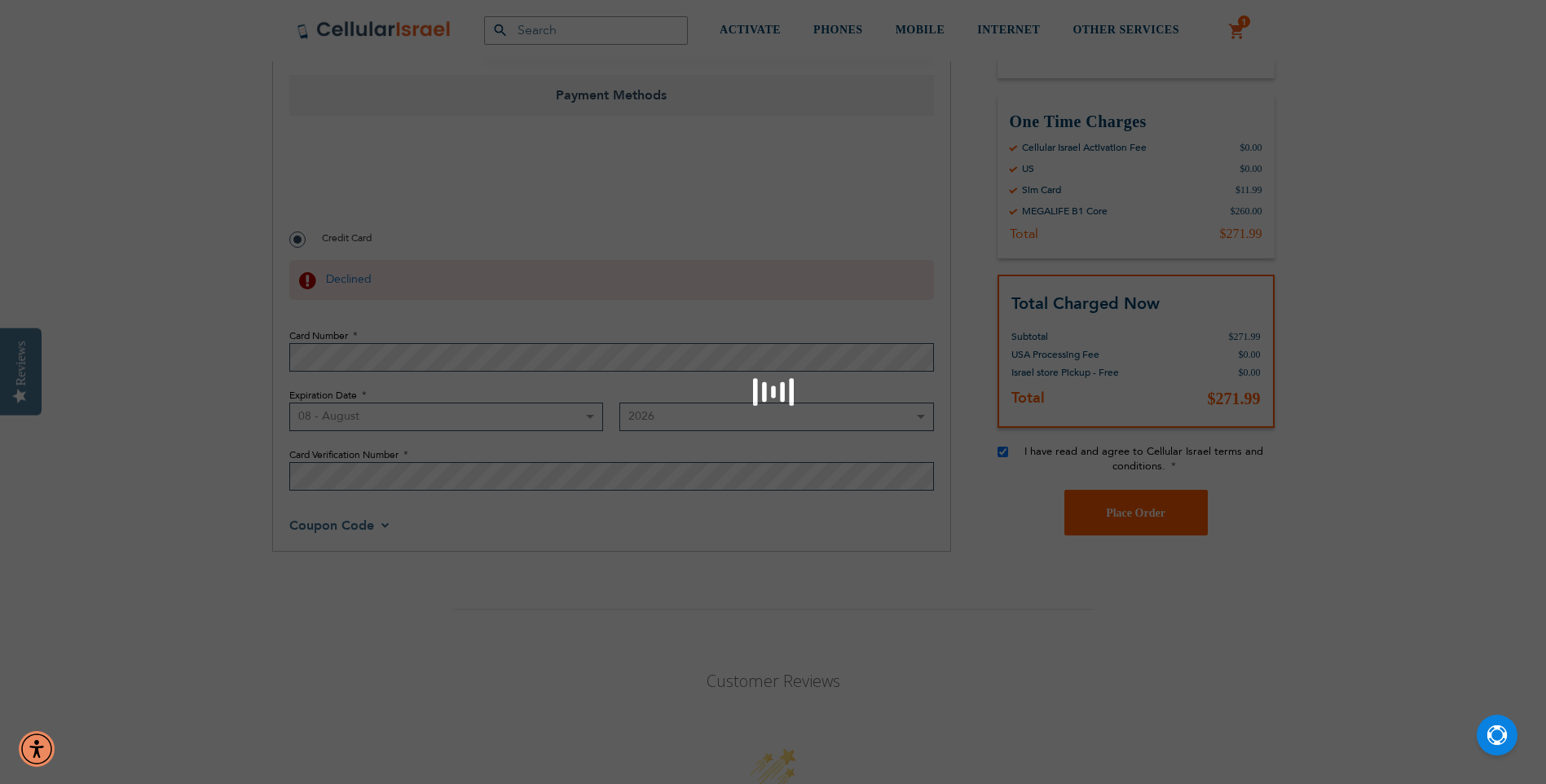
scroll to position [906, 0]
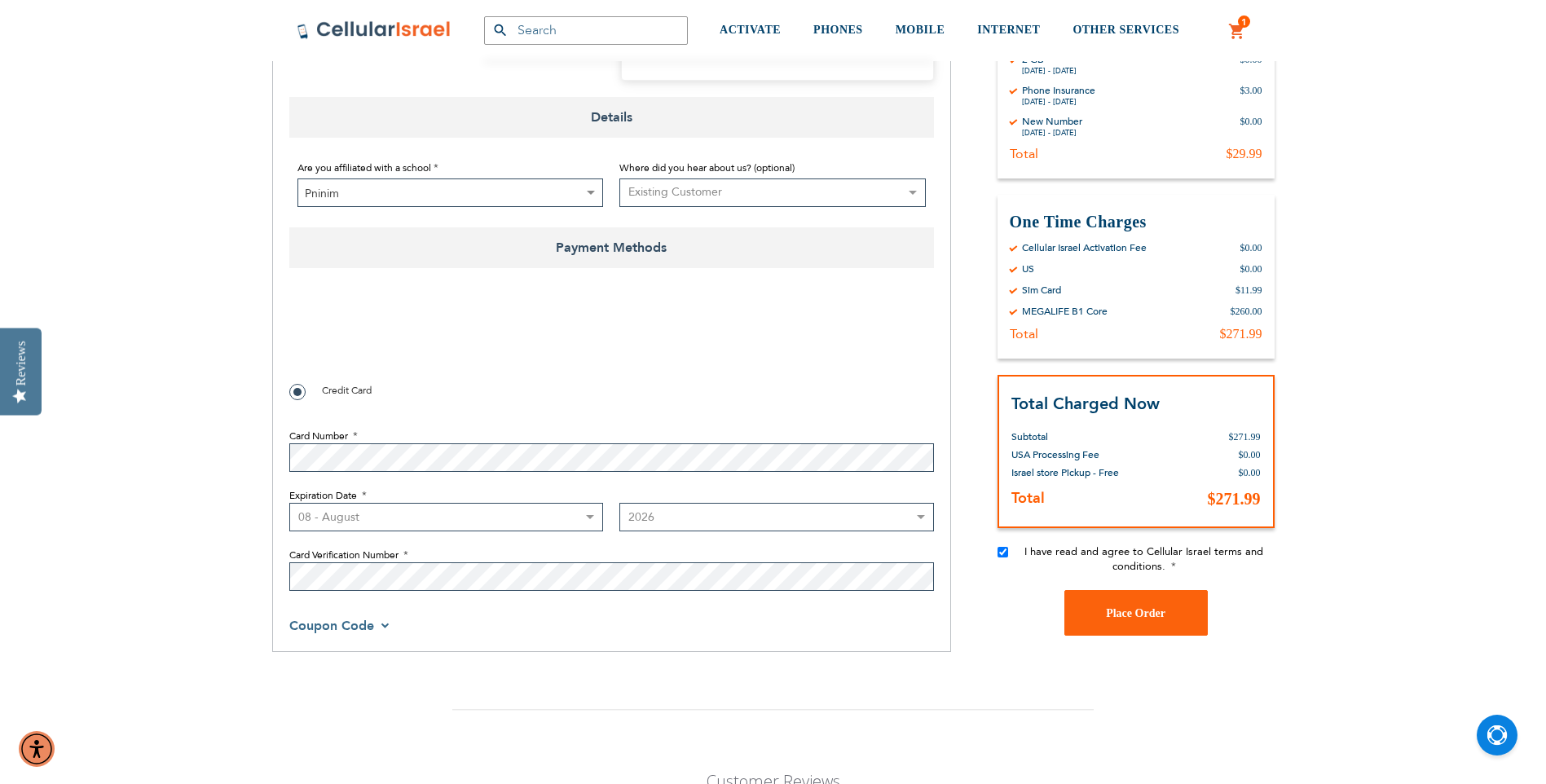
click at [217, 552] on div "SEMINARY YESHIVA TOURIST OLIM COUPLES Support (718) 289-0195 / 072-224-3300 Hel…" at bounding box center [773, 469] width 1546 height 2751
click at [836, 615] on div "Coupon Code" at bounding box center [611, 625] width 645 height 20
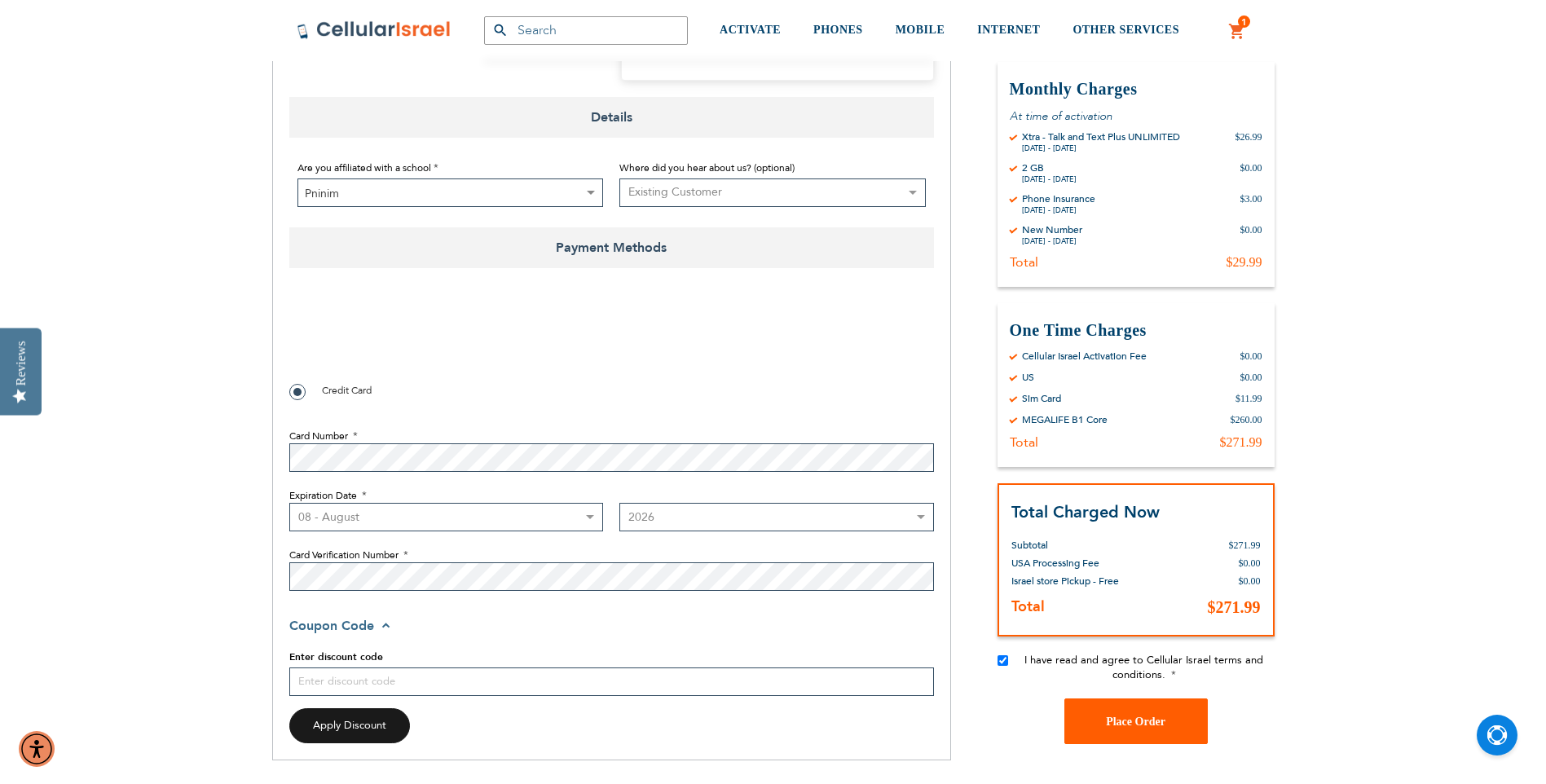
click at [1143, 715] on span "Place Order" at bounding box center [1136, 721] width 59 height 12
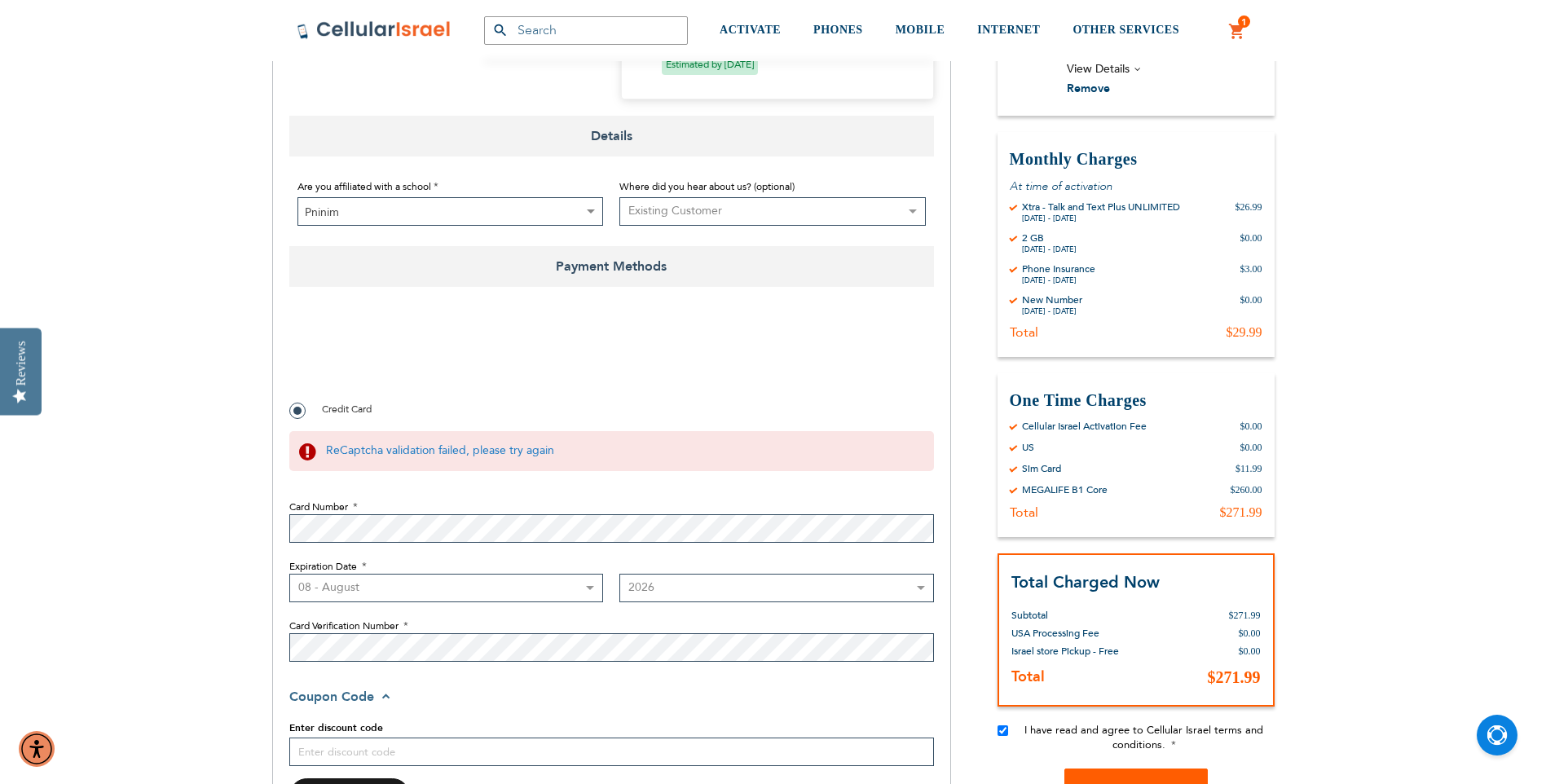
scroll to position [988, 0]
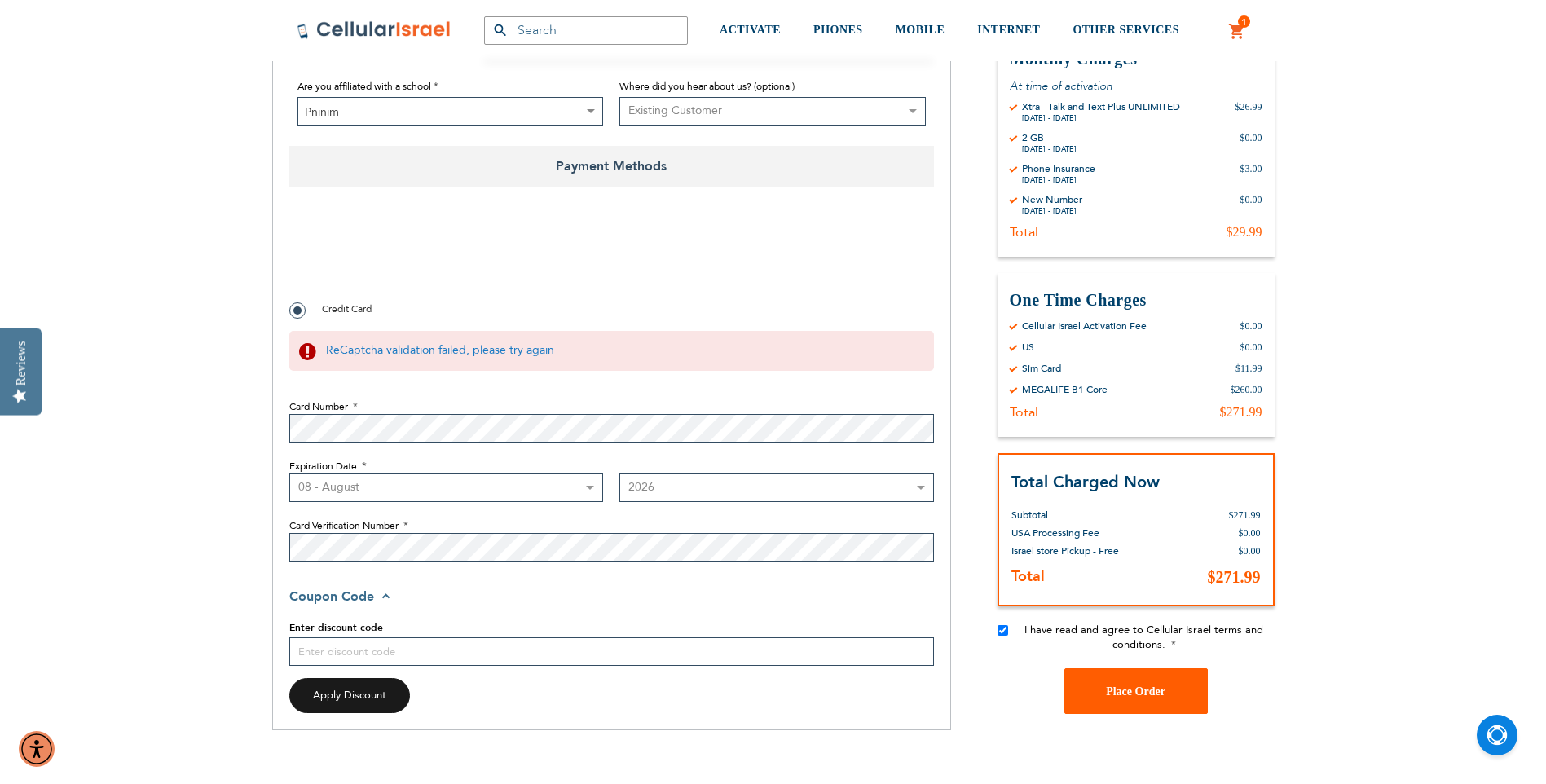
click at [1139, 685] on span "Place Order" at bounding box center [1136, 691] width 59 height 12
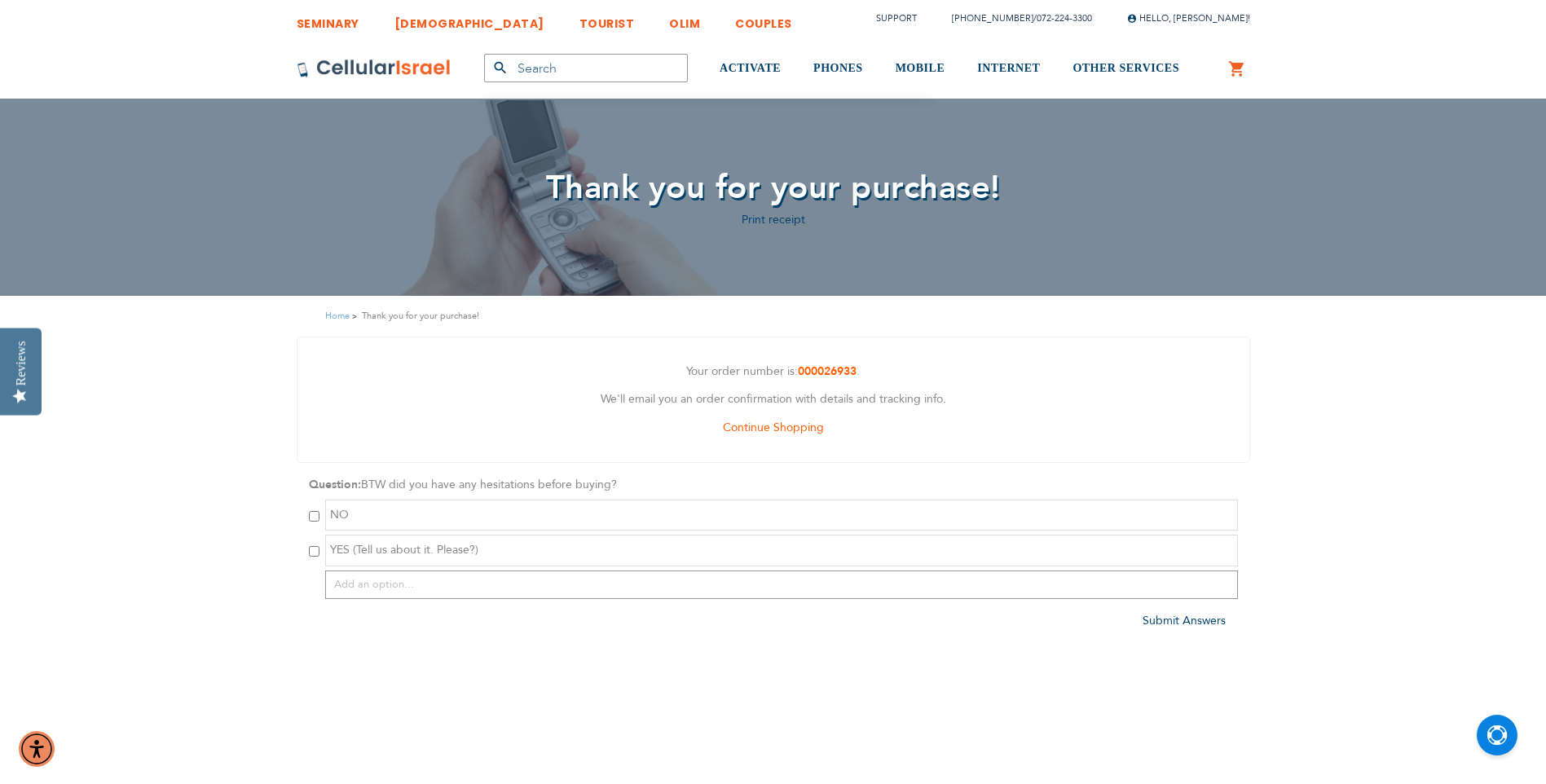
type input "[EMAIL_ADDRESS][DOMAIN_NAME]"
click at [307, 508] on div "Question: BTW did you have any hesitations before buying? NO YES (Tell us about…" at bounding box center [773, 536] width 953 height 123
